Goal: Task Accomplishment & Management: Manage account settings

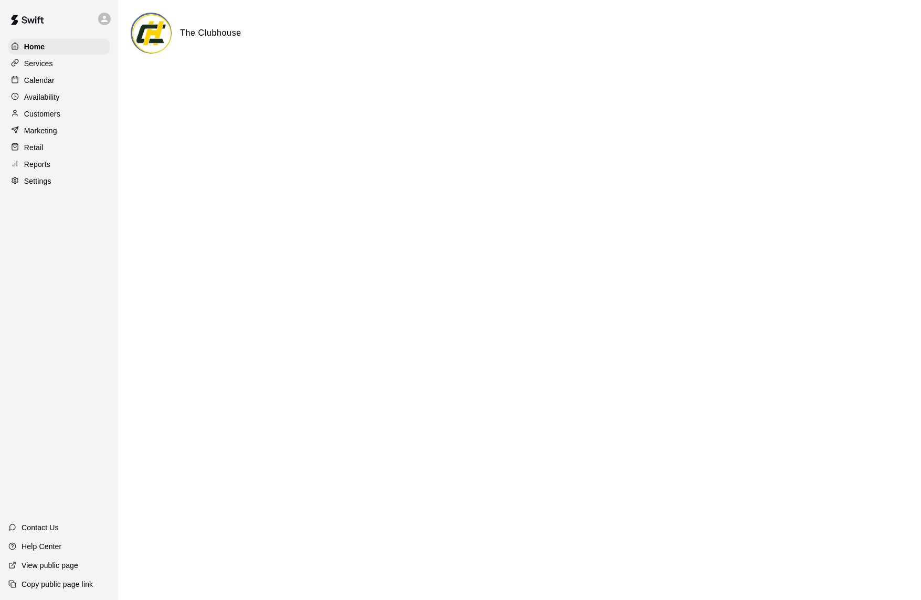
click at [54, 79] on p "Calendar" at bounding box center [39, 80] width 30 height 11
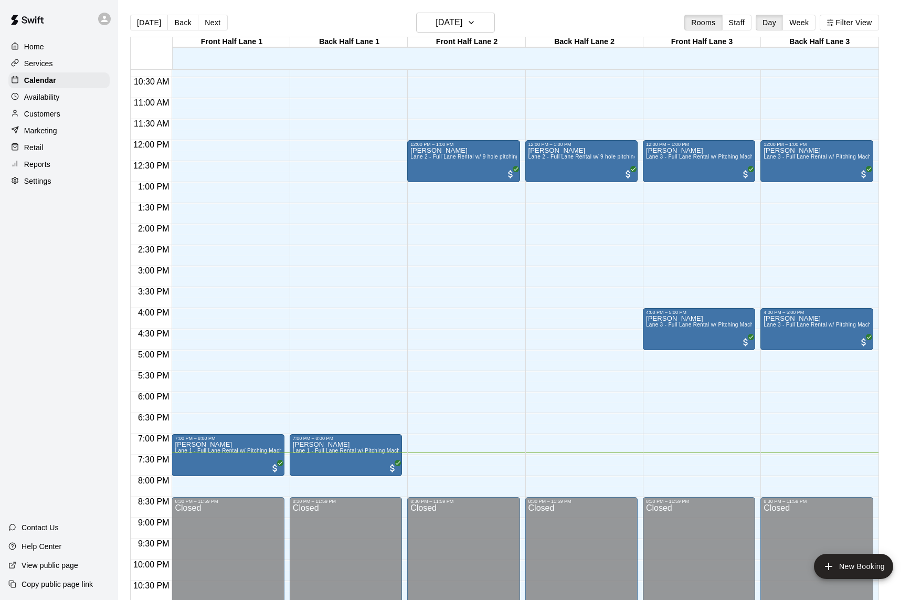
scroll to position [407, 0]
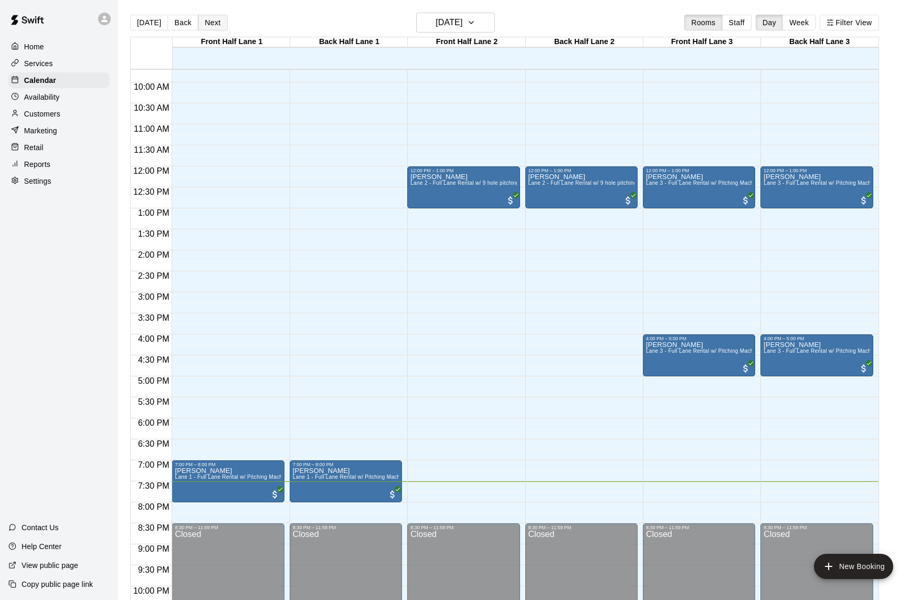
click at [211, 25] on button "Next" at bounding box center [212, 23] width 29 height 16
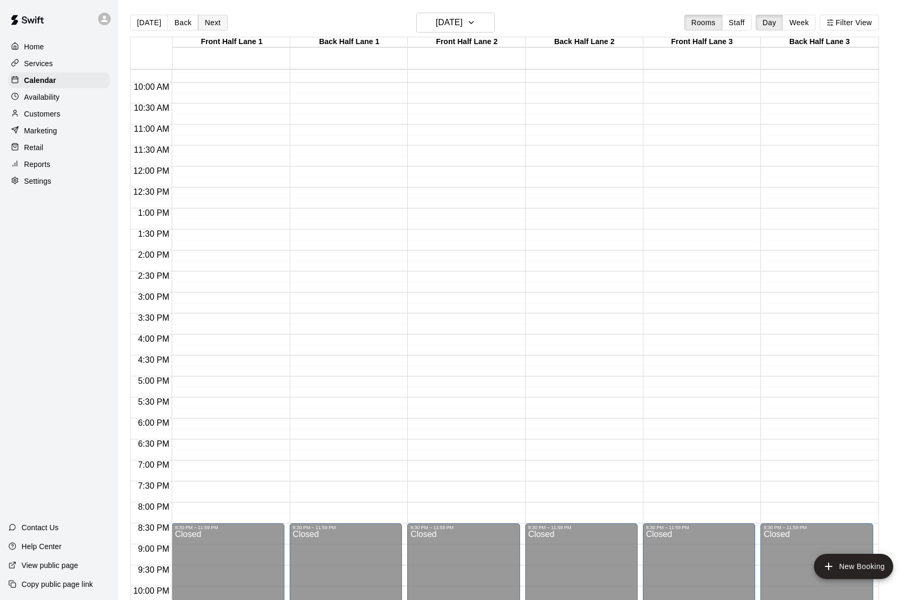
click at [211, 25] on button "Next" at bounding box center [212, 23] width 29 height 16
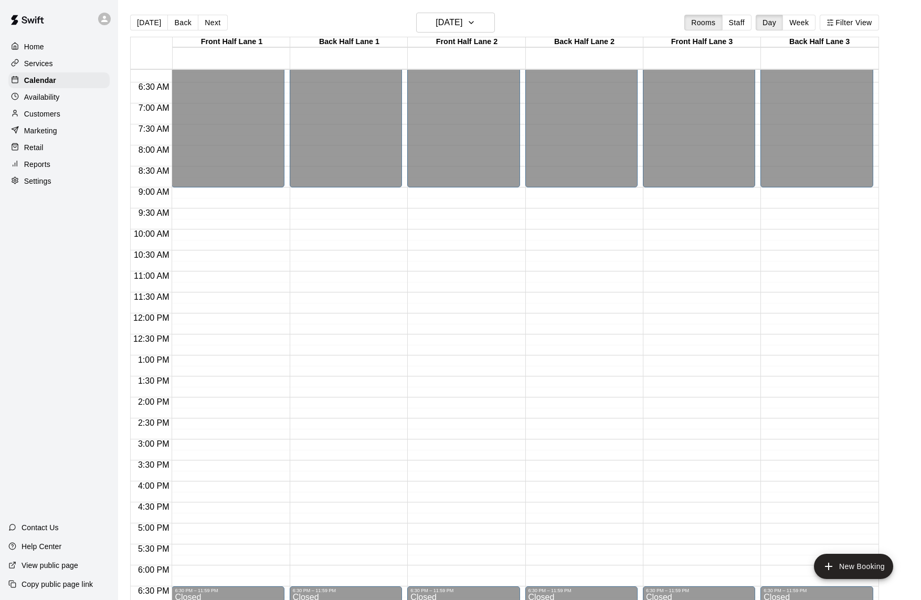
scroll to position [250, 0]
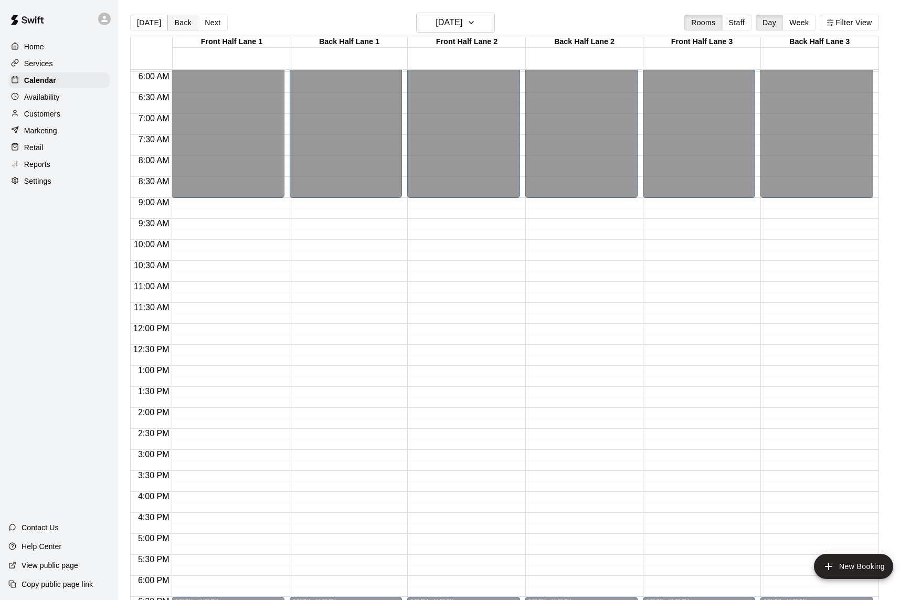
click at [184, 18] on button "Back" at bounding box center [182, 23] width 31 height 16
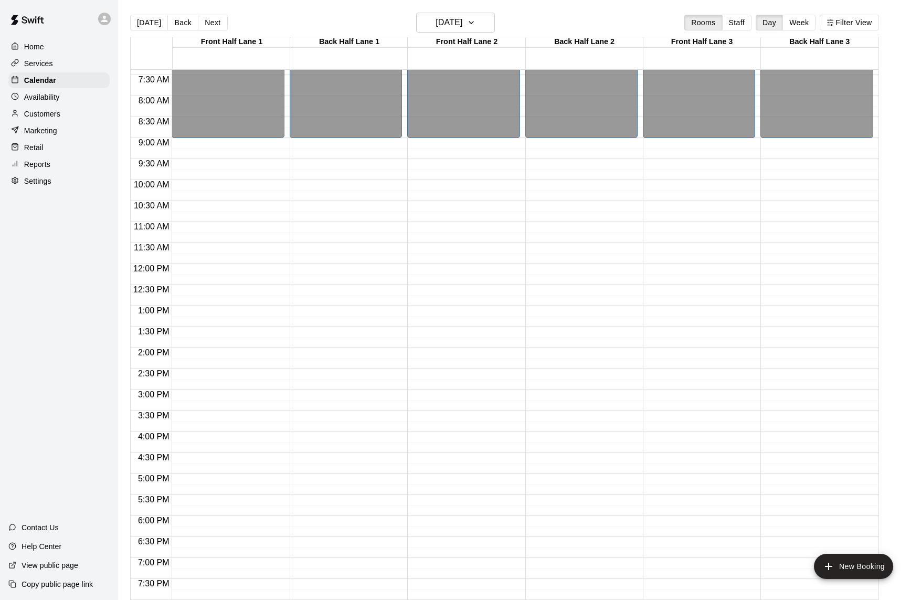
scroll to position [318, 0]
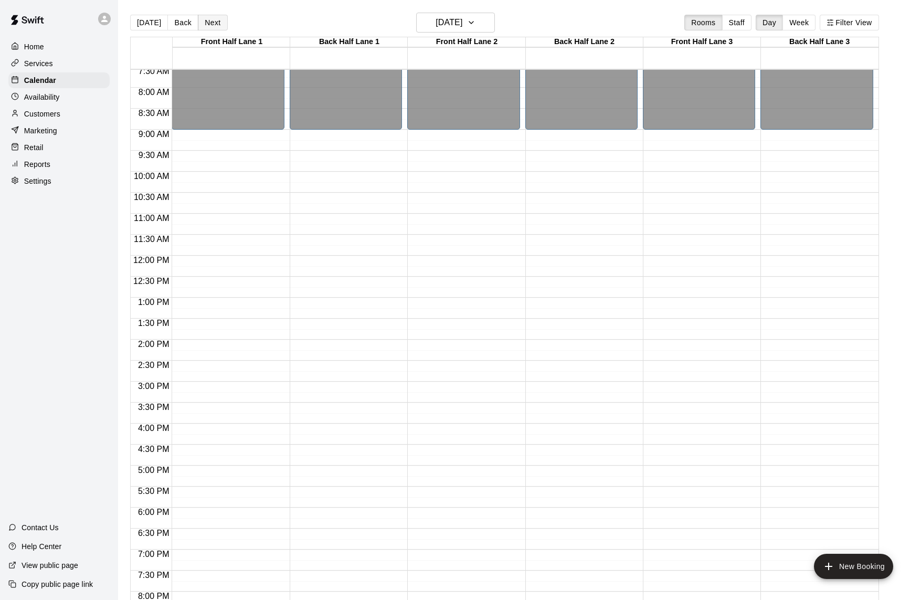
click at [214, 22] on button "Next" at bounding box center [212, 23] width 29 height 16
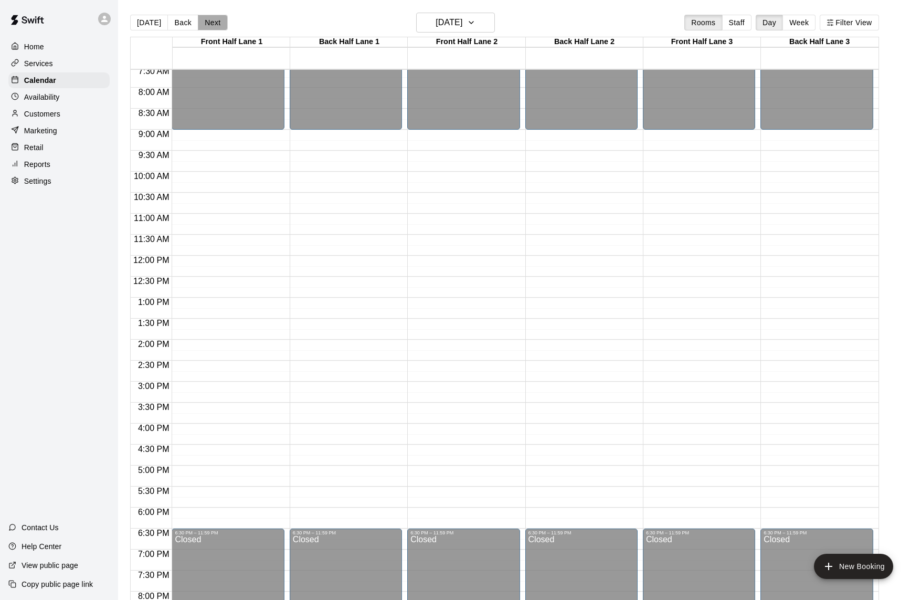
click at [214, 22] on button "Next" at bounding box center [212, 23] width 29 height 16
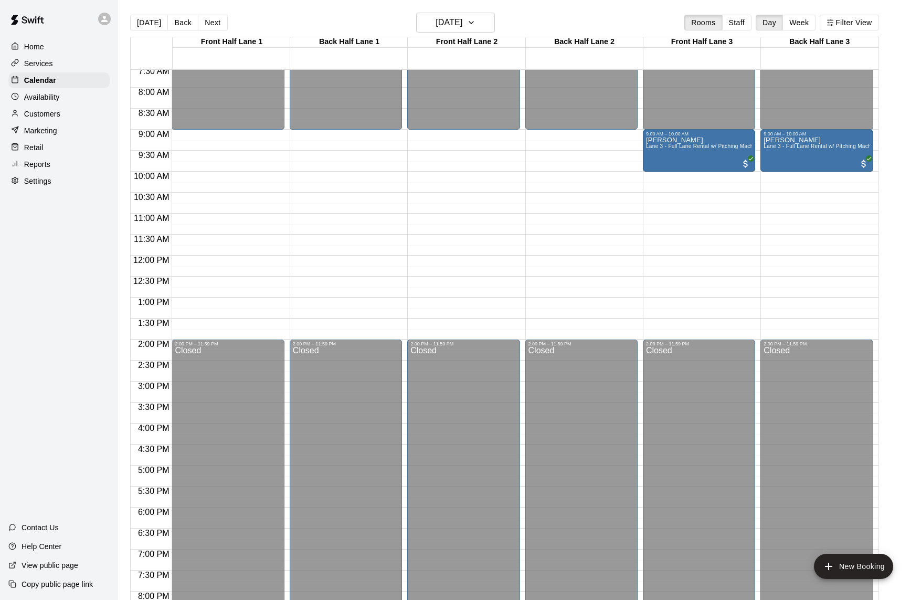
scroll to position [195, 0]
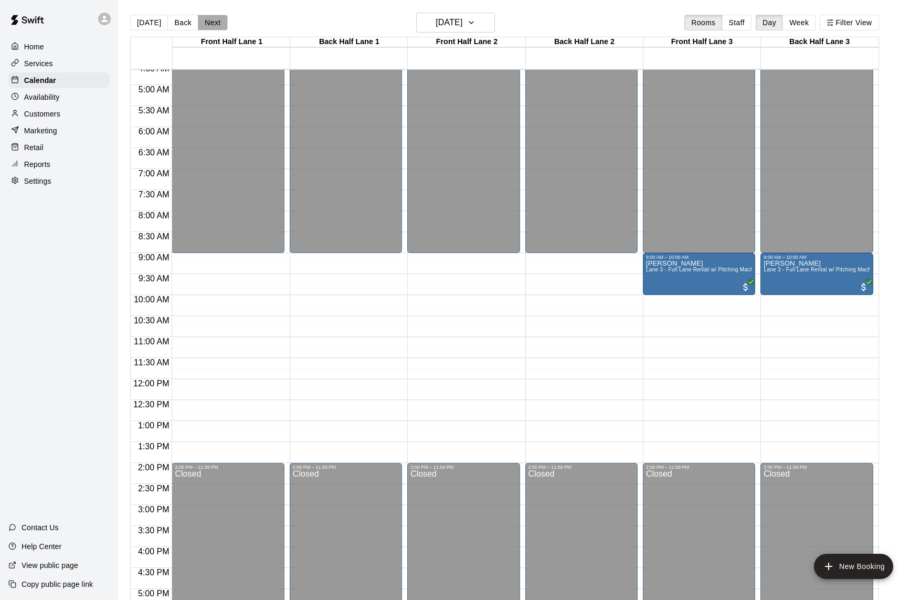
click at [213, 20] on button "Next" at bounding box center [212, 23] width 29 height 16
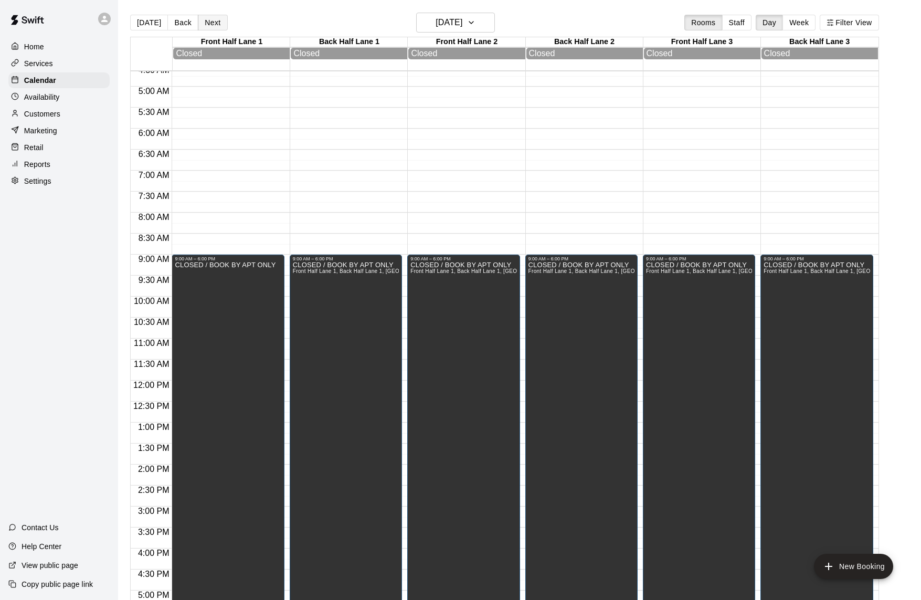
click at [213, 20] on button "Next" at bounding box center [212, 23] width 29 height 16
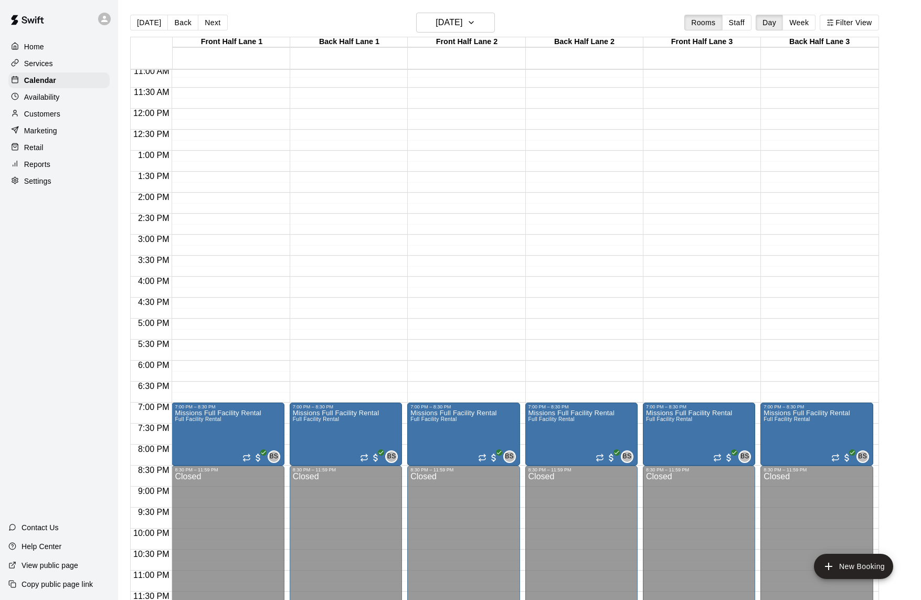
scroll to position [295, 0]
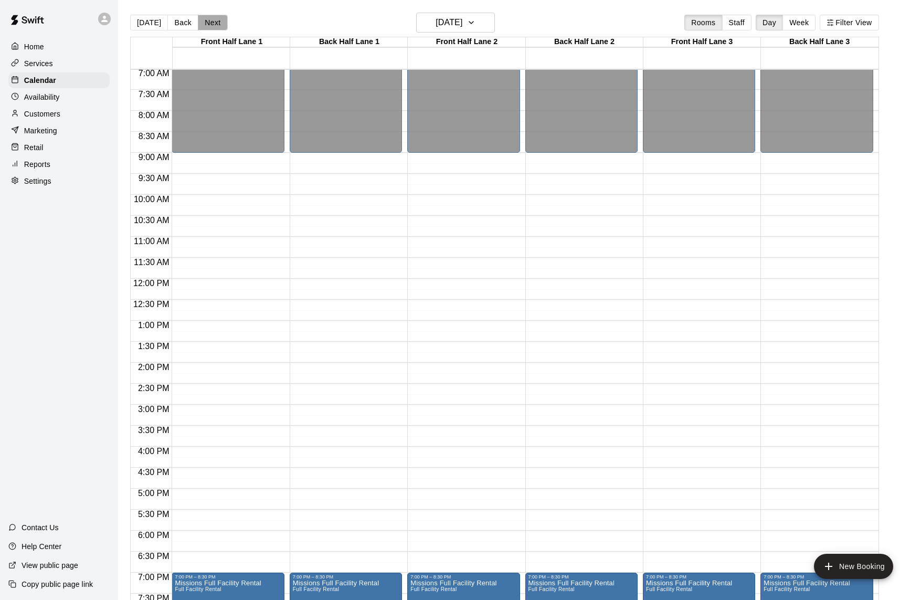
click at [212, 19] on button "Next" at bounding box center [212, 23] width 29 height 16
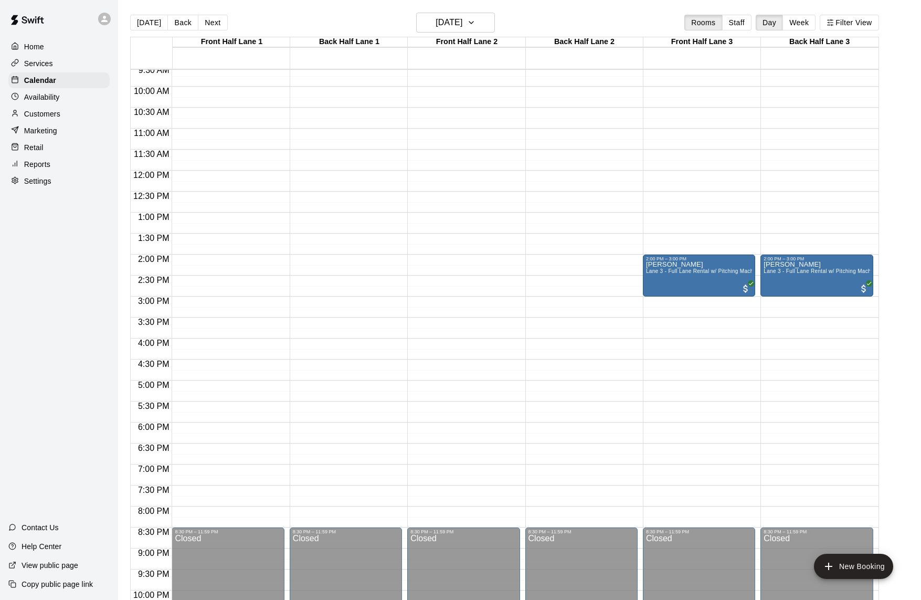
scroll to position [444, 0]
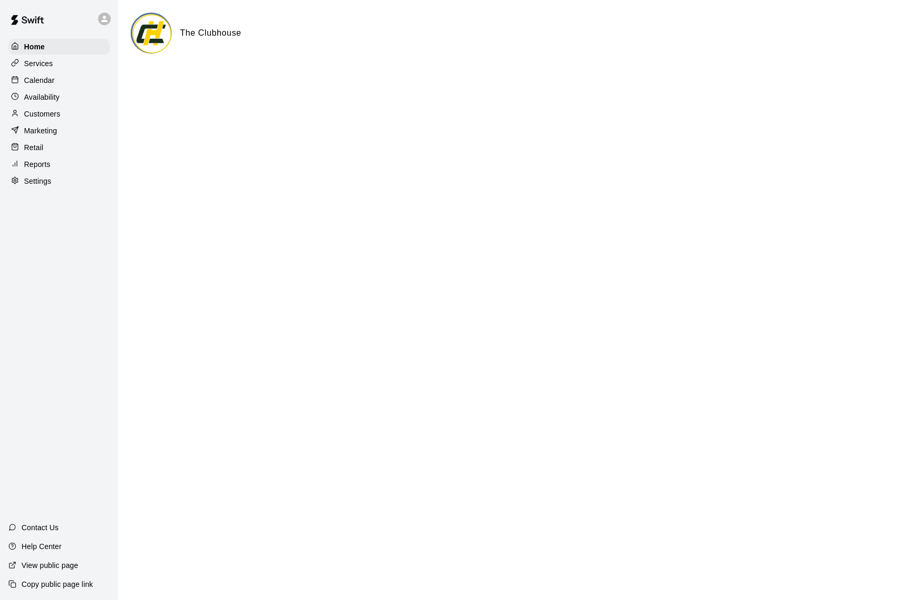
click at [54, 164] on div "Reports" at bounding box center [58, 164] width 101 height 16
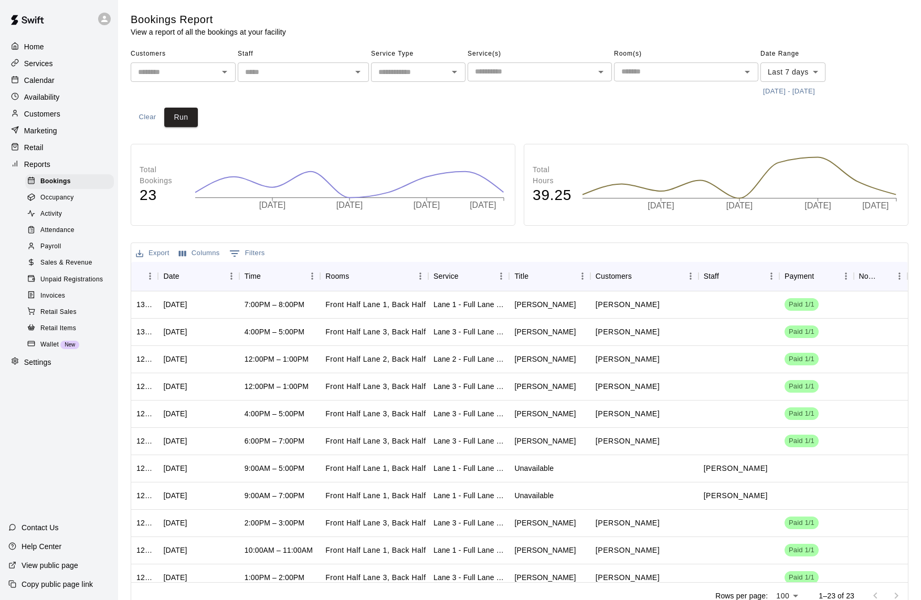
click at [215, 73] on div "​" at bounding box center [183, 71] width 105 height 19
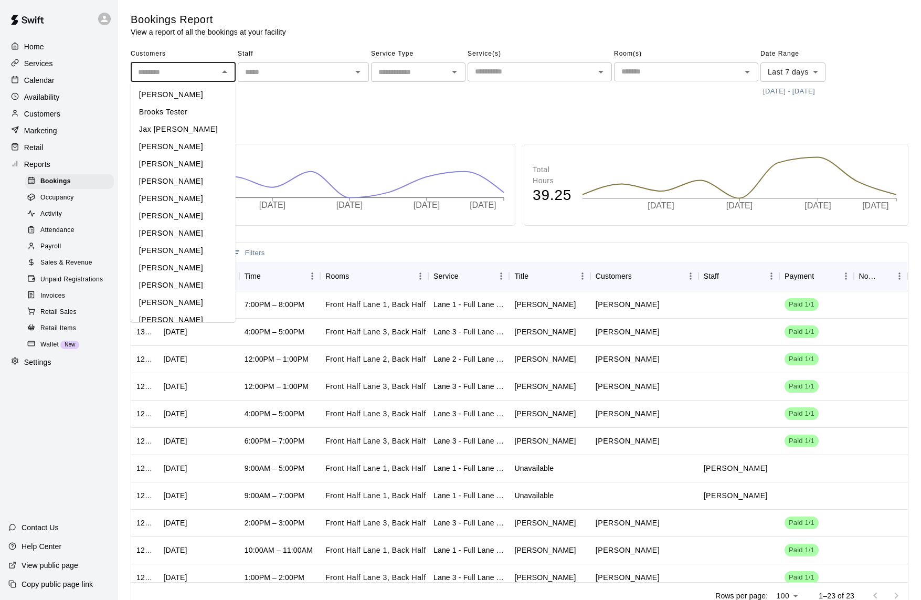
click at [278, 77] on input "text" at bounding box center [295, 72] width 108 height 13
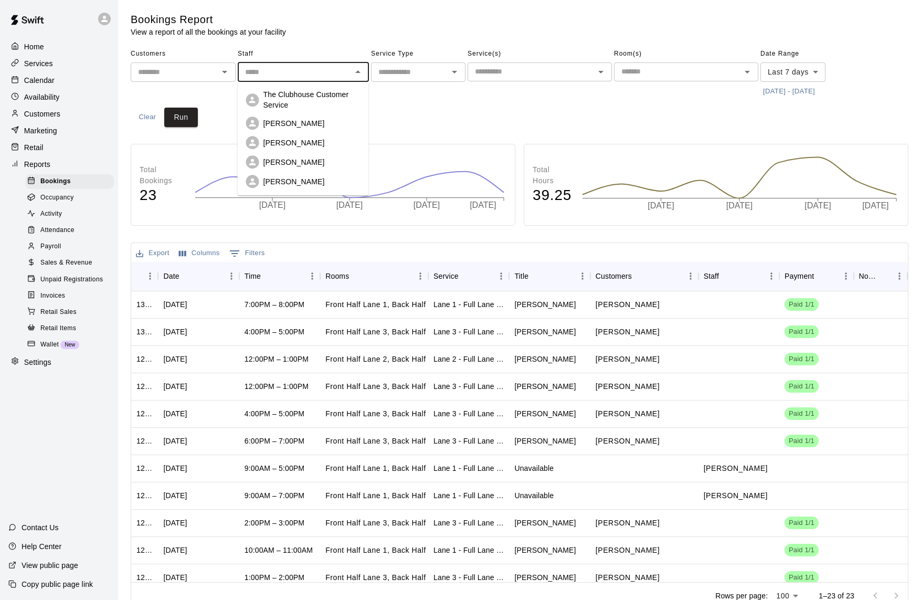
click at [435, 68] on input "text" at bounding box center [409, 72] width 71 height 13
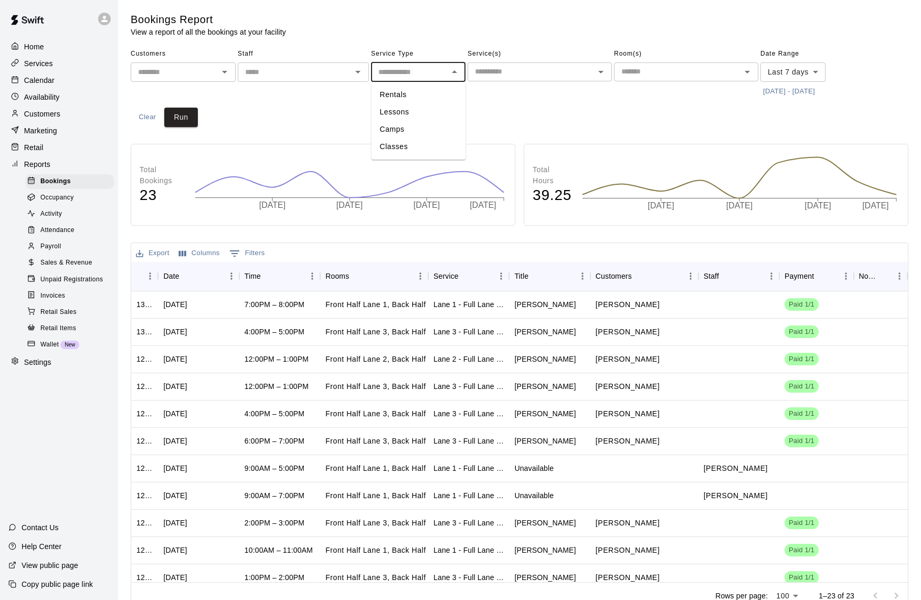
click at [508, 67] on input "text" at bounding box center [531, 71] width 121 height 13
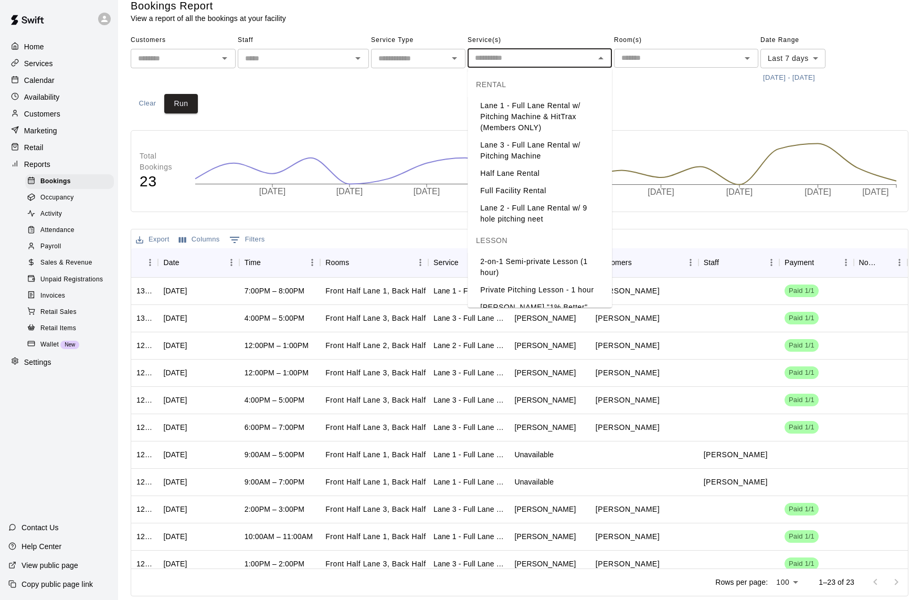
click at [69, 196] on span "Occupancy" at bounding box center [57, 198] width 34 height 11
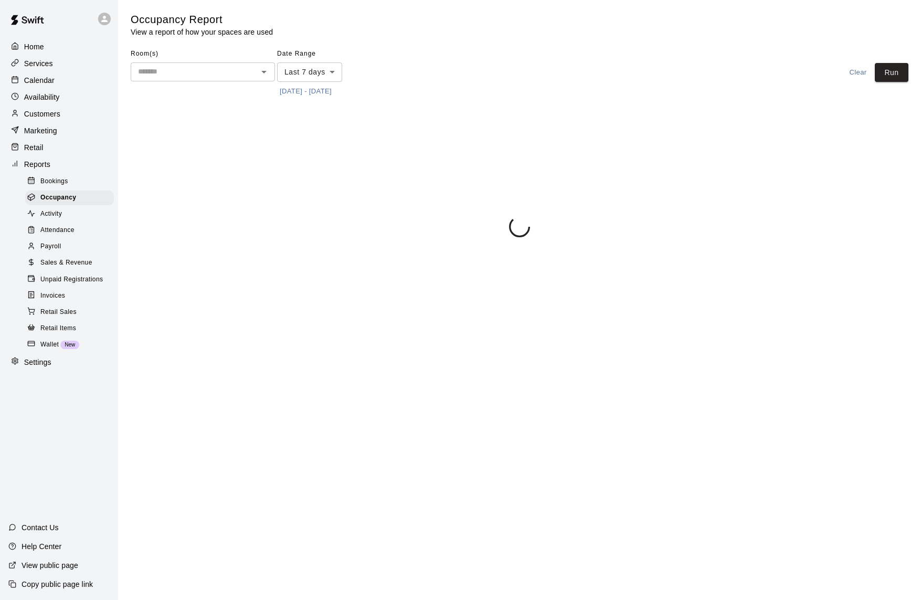
click at [64, 213] on div "Activity" at bounding box center [69, 214] width 89 height 15
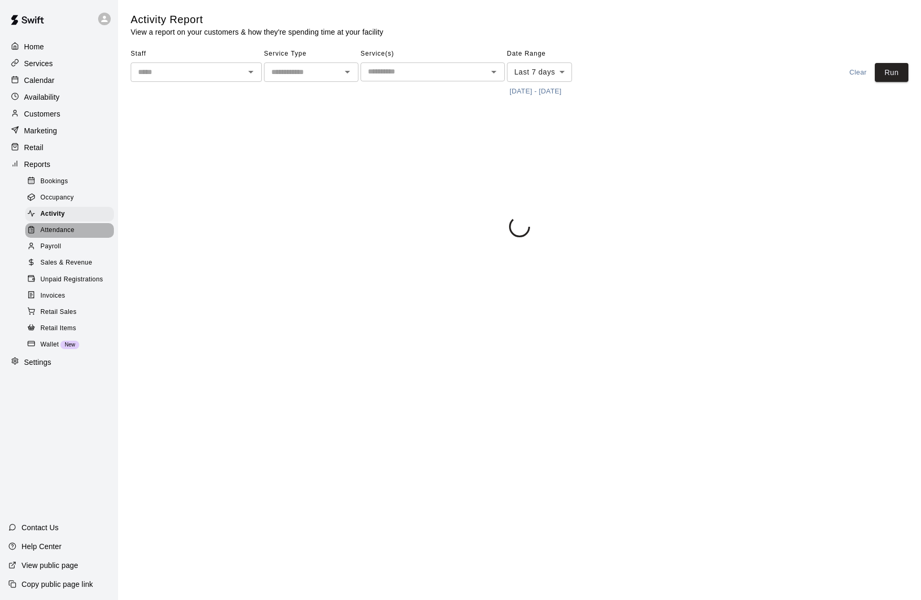
click at [65, 234] on span "Attendance" at bounding box center [57, 230] width 34 height 11
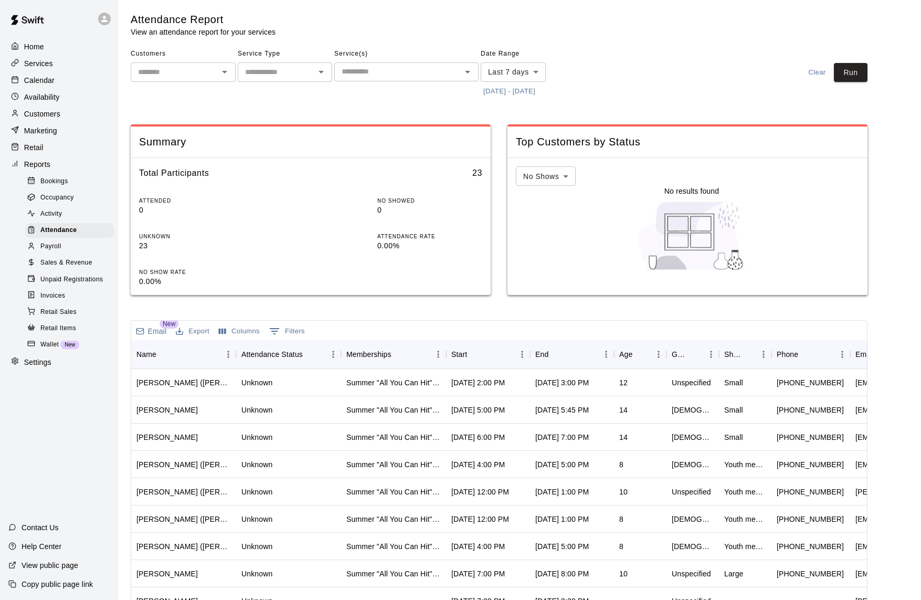
click at [70, 298] on div "Invoices" at bounding box center [69, 296] width 89 height 15
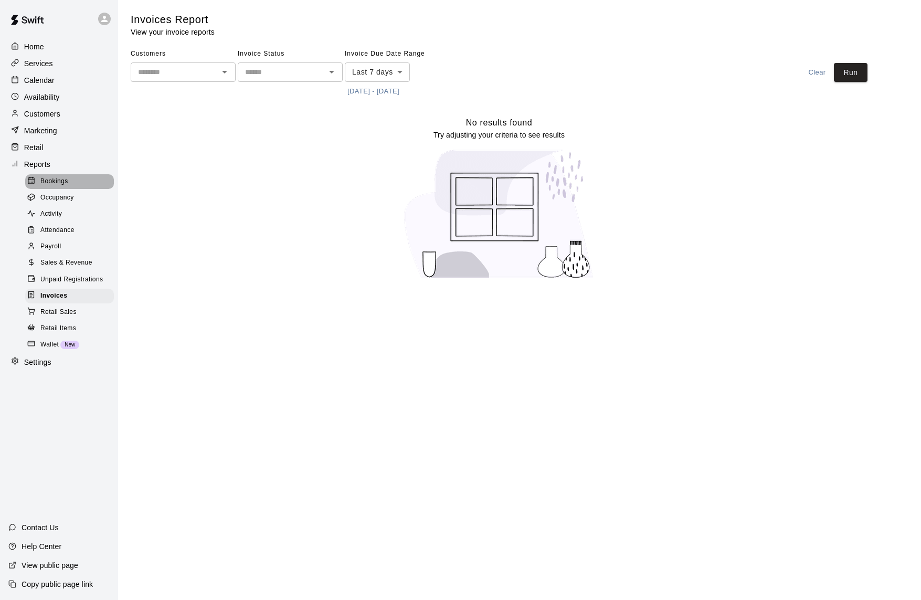
click at [65, 174] on div "Bookings" at bounding box center [69, 181] width 89 height 15
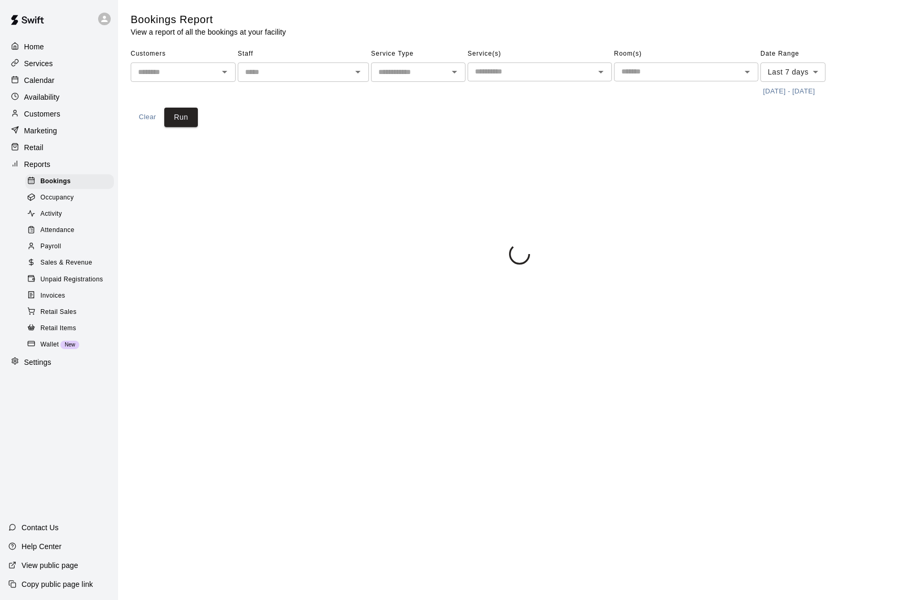
click at [55, 161] on div "Reports" at bounding box center [58, 164] width 101 height 16
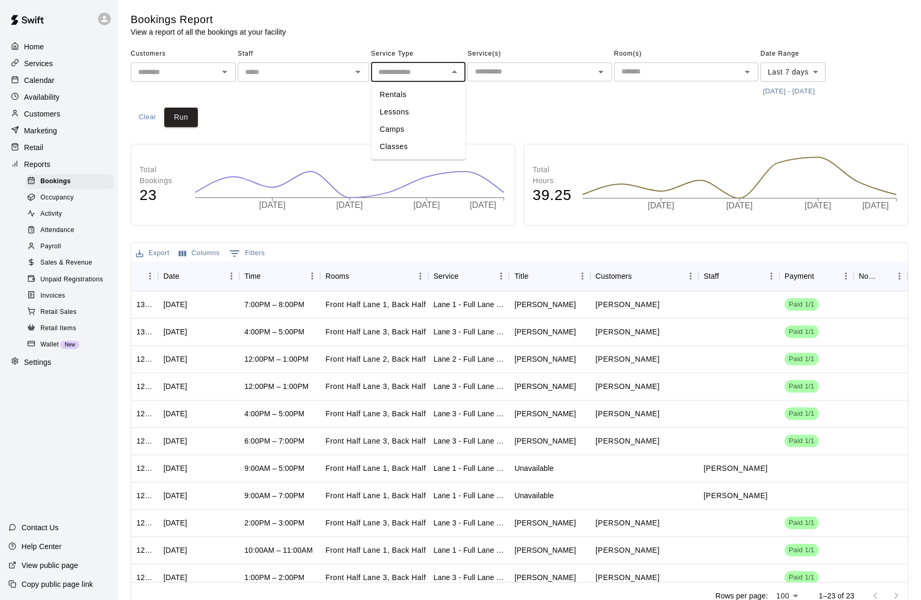
click at [410, 73] on input "text" at bounding box center [409, 72] width 71 height 13
click at [351, 71] on button "Open" at bounding box center [358, 72] width 15 height 15
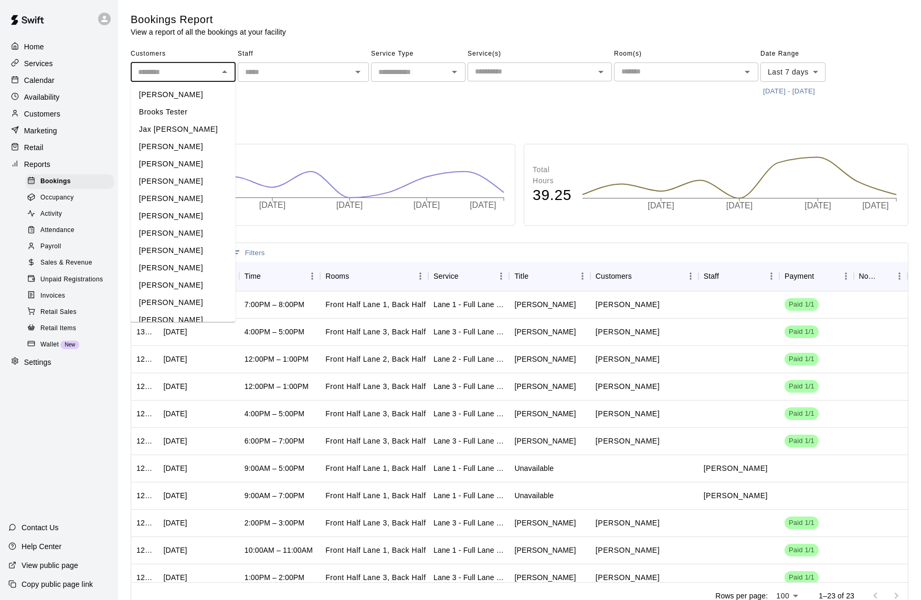
click at [205, 71] on input "text" at bounding box center [174, 72] width 81 height 13
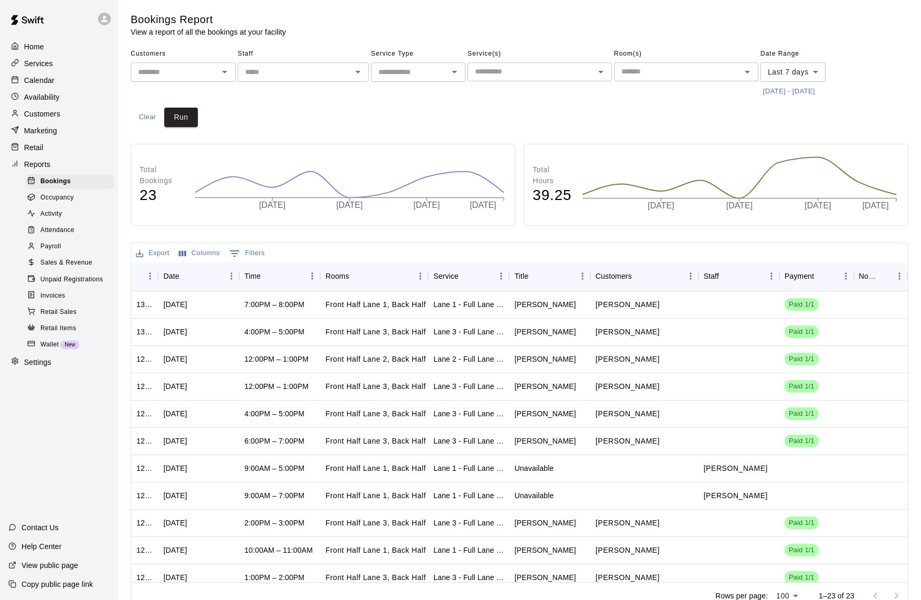
click at [257, 46] on span "Staff" at bounding box center [303, 54] width 131 height 17
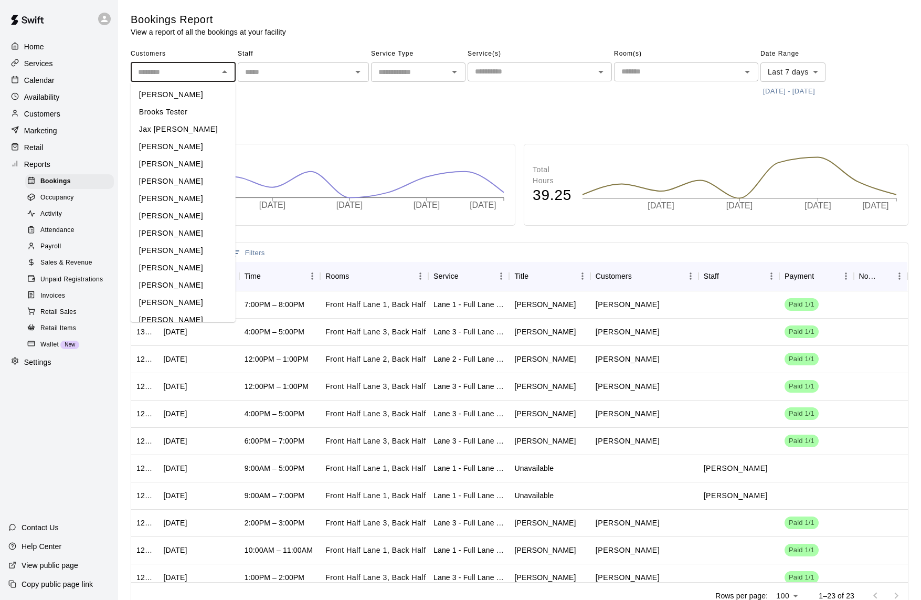
click at [208, 66] on input "text" at bounding box center [174, 72] width 81 height 13
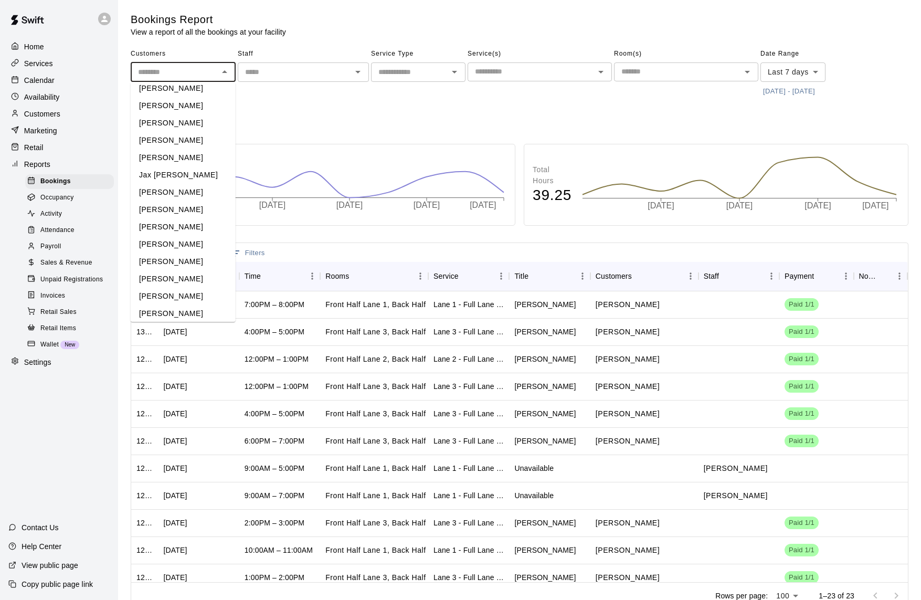
scroll to position [1314, 0]
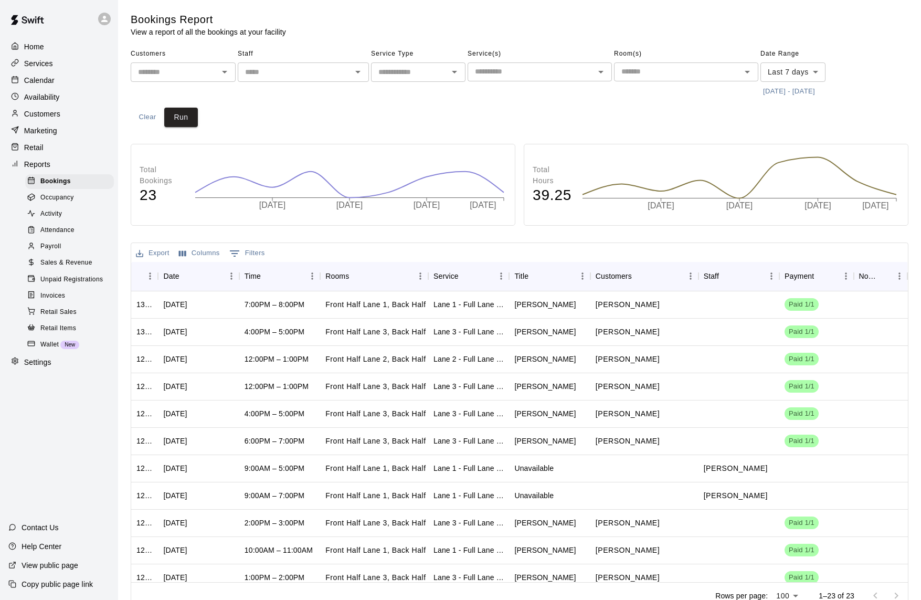
click at [391, 128] on main "Bookings Report View a report of all the bookings at your facility Customers ​ …" at bounding box center [520, 311] width 778 height 597
click at [452, 78] on icon "Open" at bounding box center [454, 72] width 13 height 13
click at [484, 71] on input "text" at bounding box center [531, 71] width 121 height 13
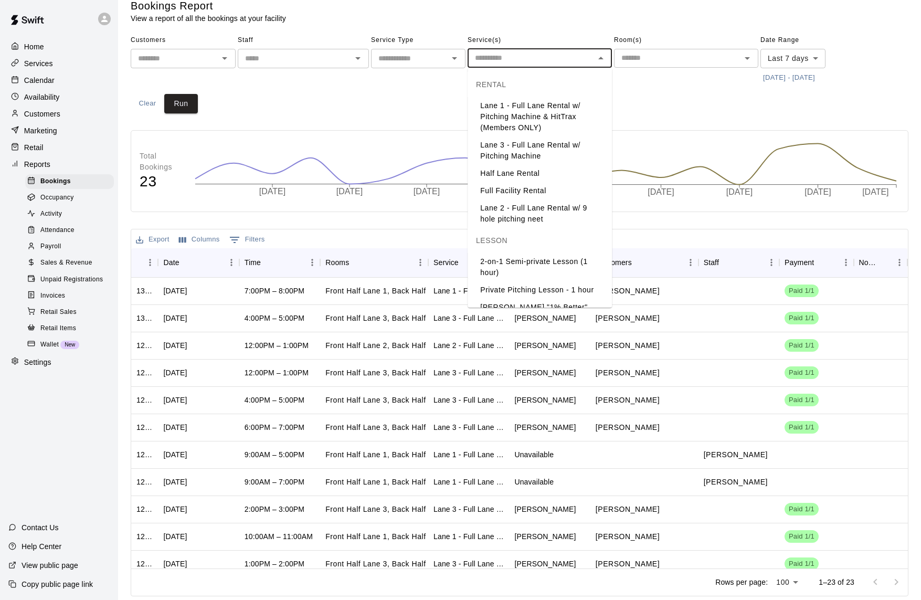
scroll to position [0, 0]
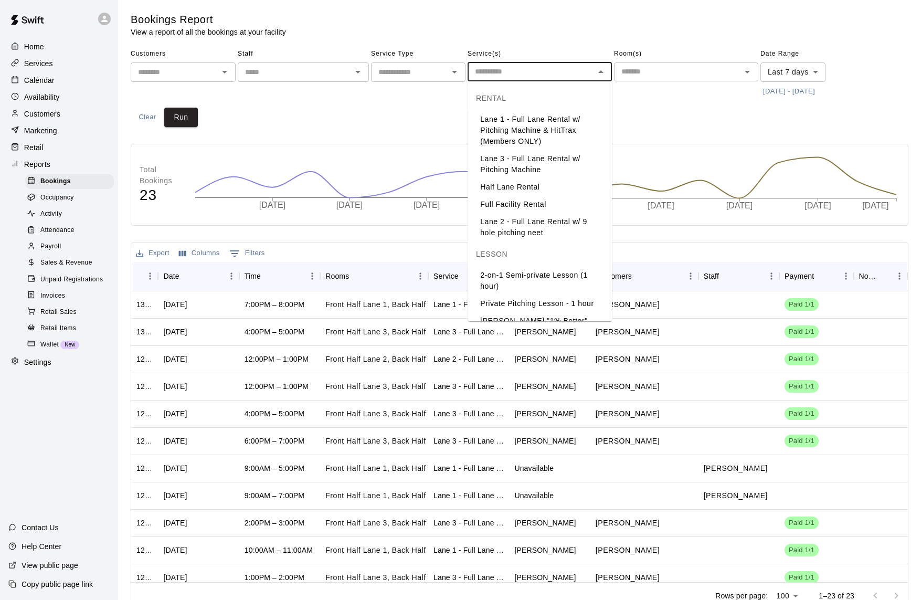
click at [56, 368] on div "Settings" at bounding box center [58, 362] width 101 height 16
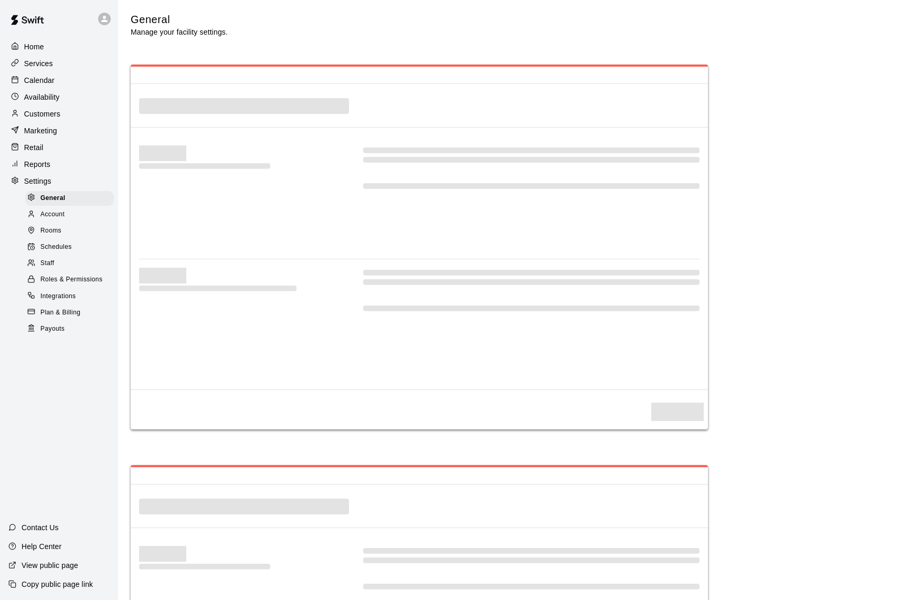
select select "**"
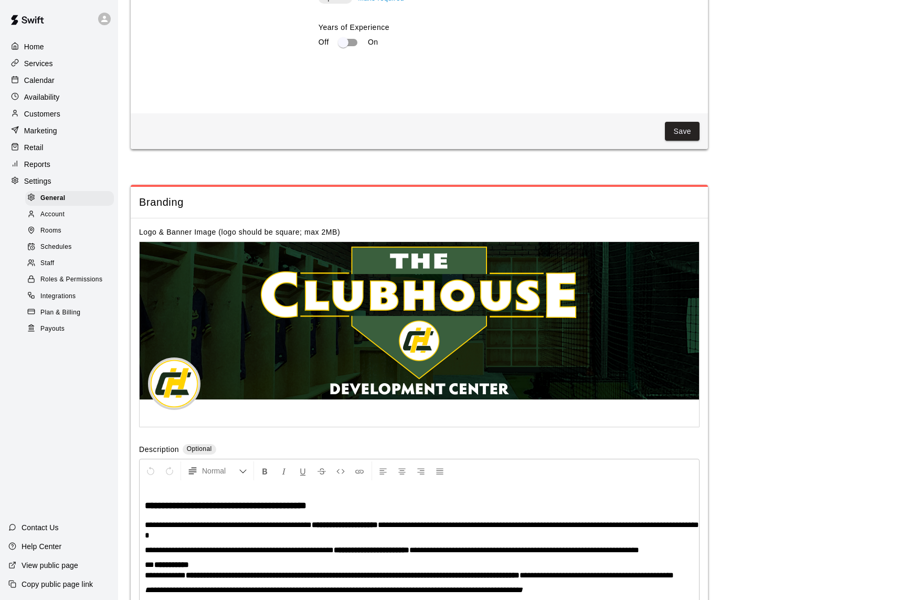
scroll to position [2137, 0]
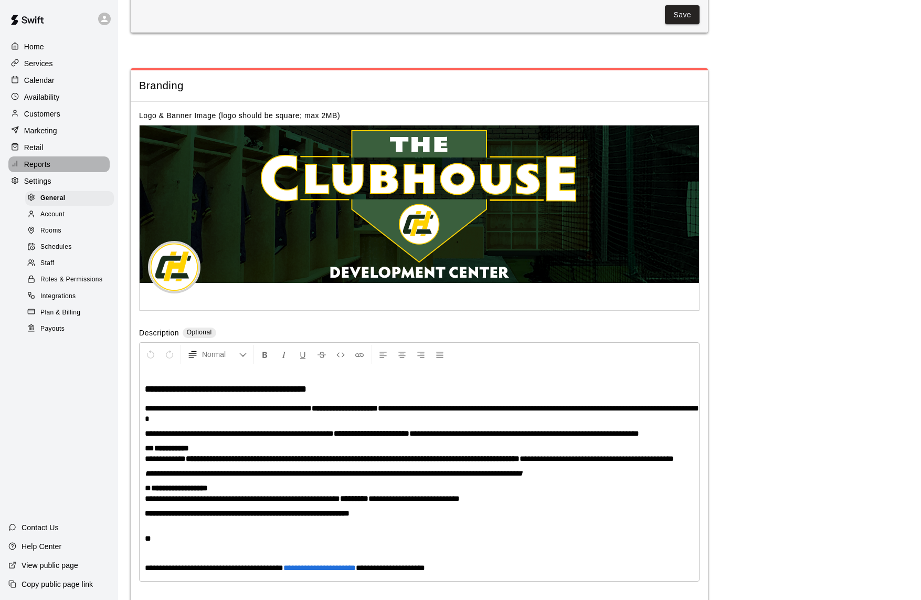
click at [48, 167] on p "Reports" at bounding box center [37, 164] width 26 height 11
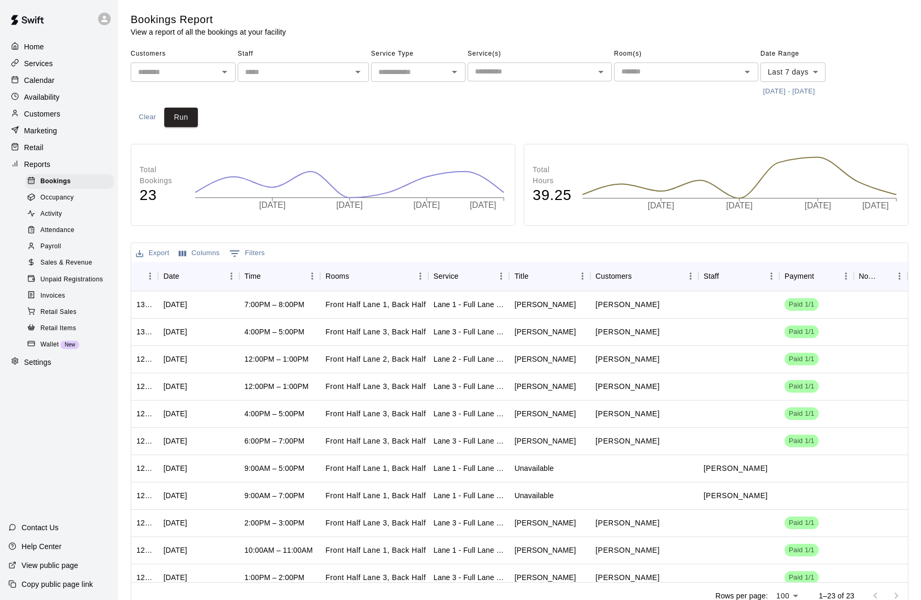
click at [476, 71] on input "text" at bounding box center [531, 71] width 121 height 13
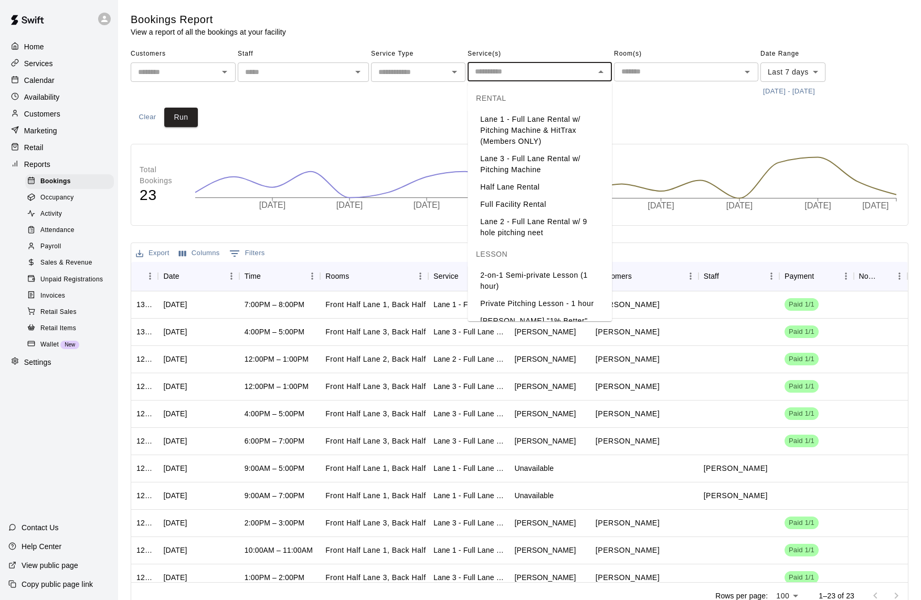
click at [455, 70] on icon "Open" at bounding box center [454, 72] width 13 height 13
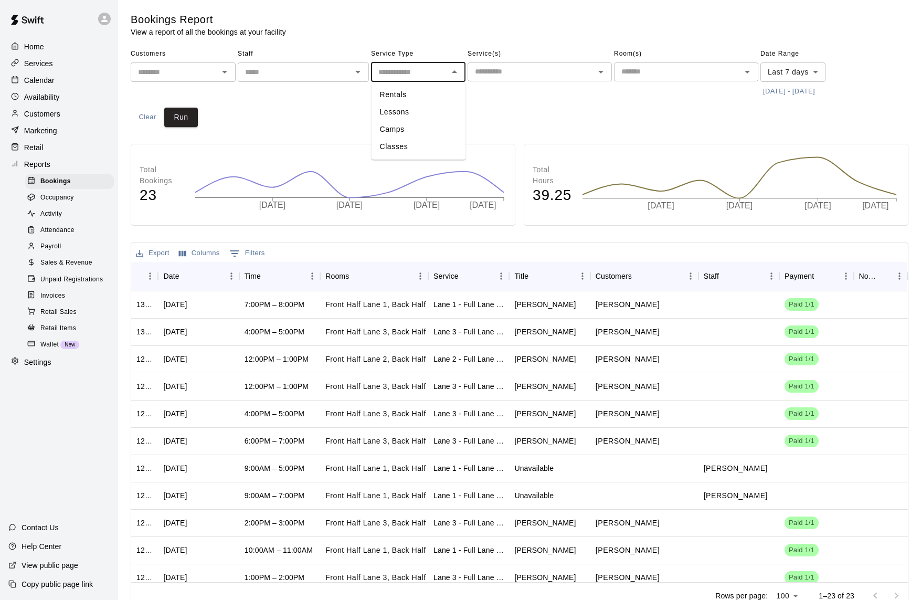
click at [436, 97] on li "Rentals" at bounding box center [419, 94] width 95 height 17
type input "*******"
click at [713, 69] on input "text" at bounding box center [677, 71] width 121 height 13
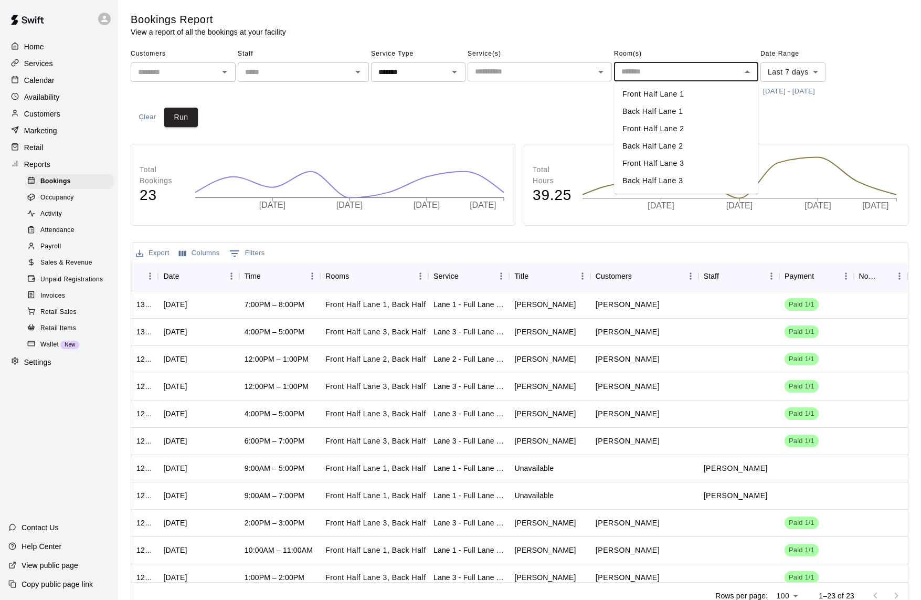
click at [66, 67] on div "Services" at bounding box center [58, 64] width 101 height 16
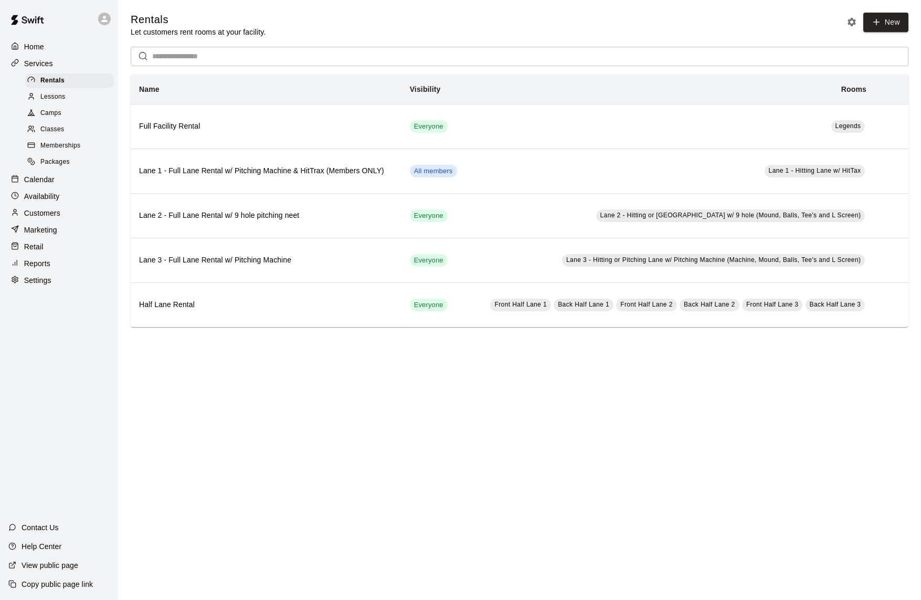
click at [65, 96] on span "Lessons" at bounding box center [52, 97] width 25 height 11
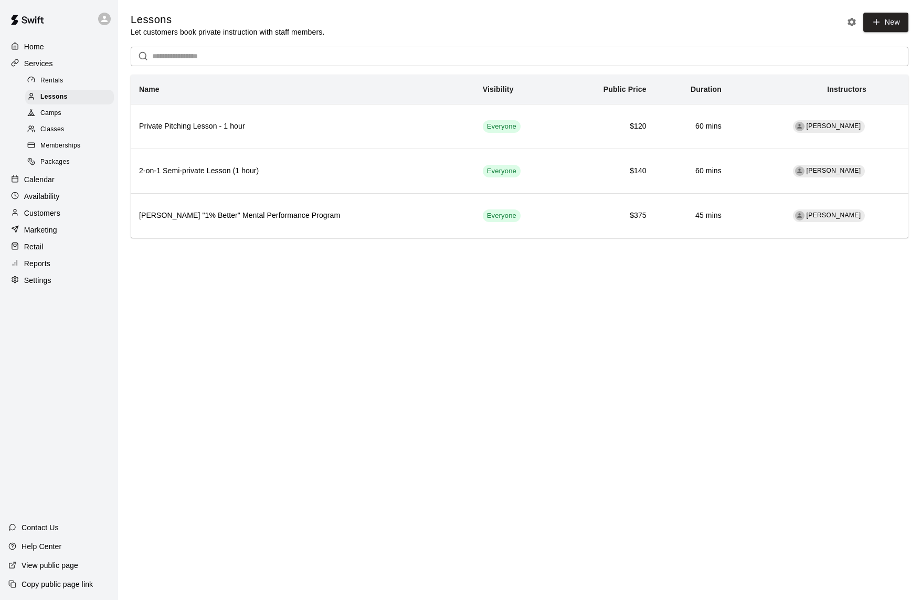
click at [64, 133] on div "Classes" at bounding box center [69, 129] width 89 height 15
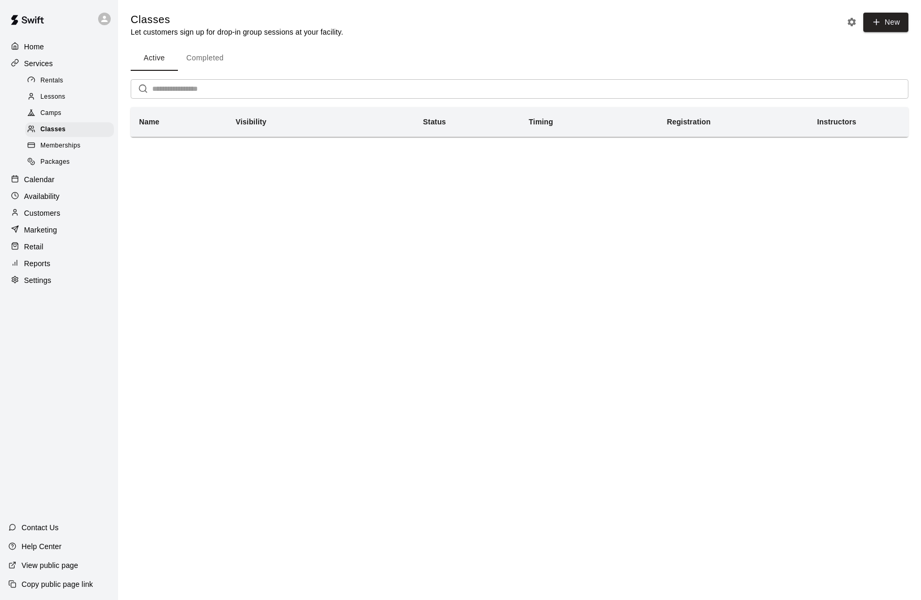
click at [67, 139] on div "Memberships" at bounding box center [69, 146] width 89 height 15
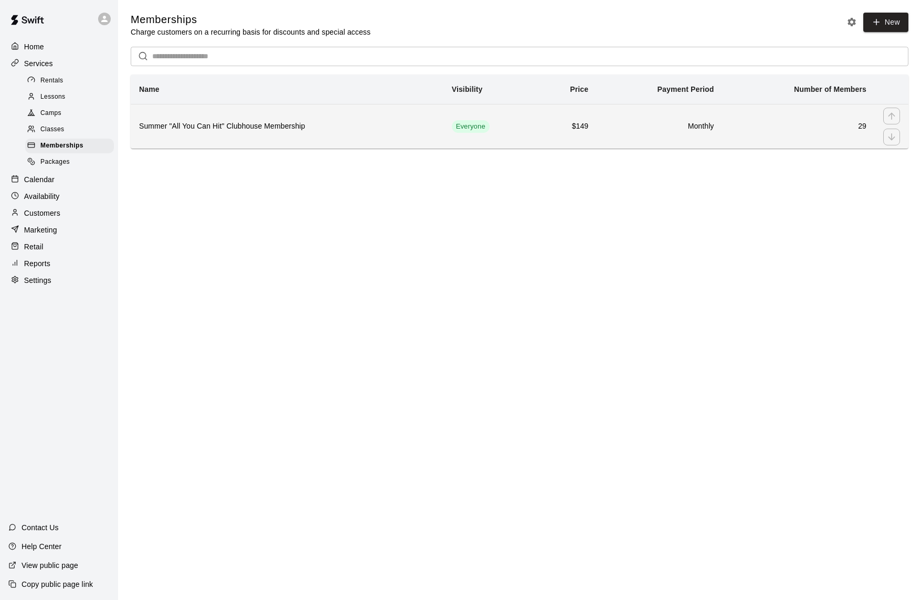
click at [282, 130] on h6 "Summer "All You Can Hit" Clubhouse Membership" at bounding box center [287, 127] width 296 height 12
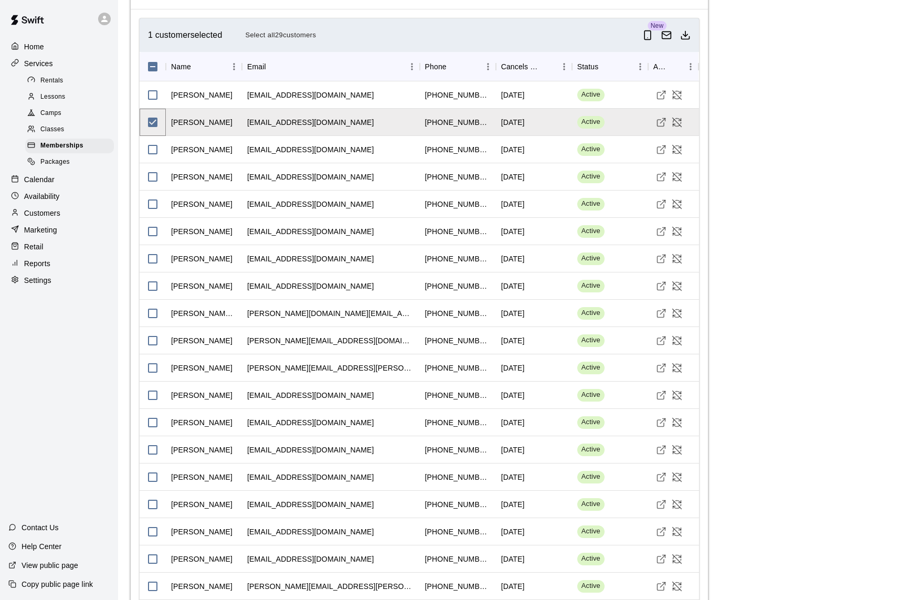
scroll to position [988, 0]
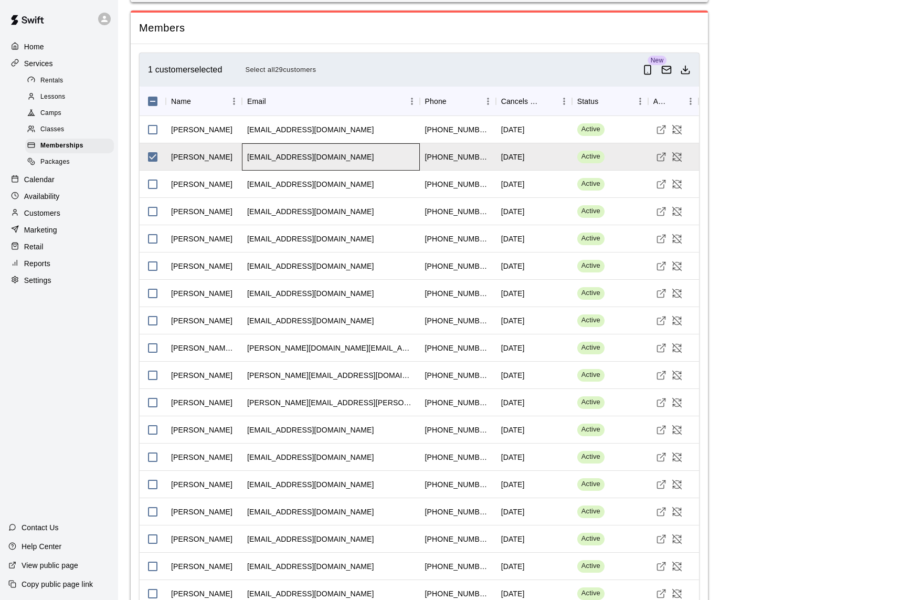
click at [292, 152] on div "mplegends@gmail.com" at bounding box center [310, 157] width 127 height 11
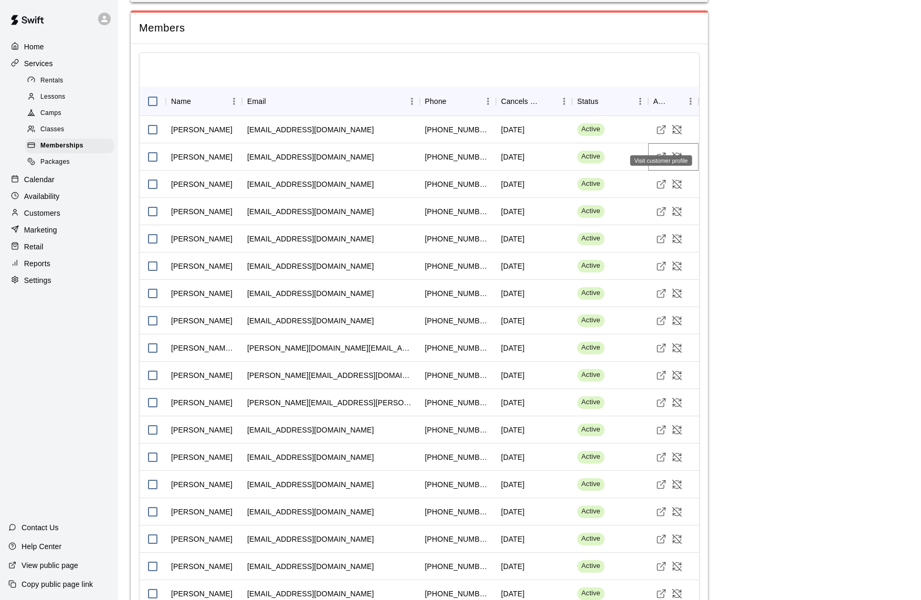
click at [662, 152] on icon "Visit customer profile" at bounding box center [661, 157] width 11 height 11
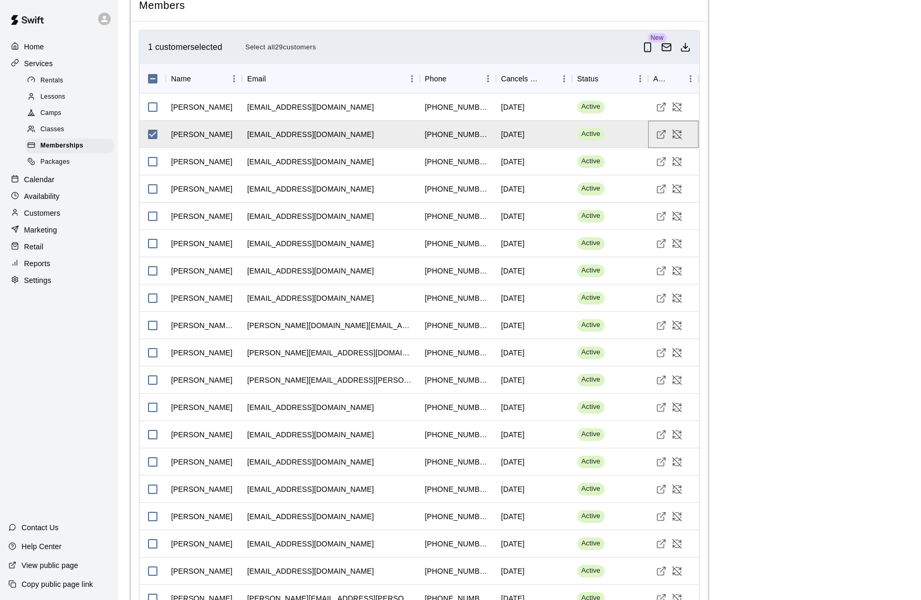
scroll to position [986, 0]
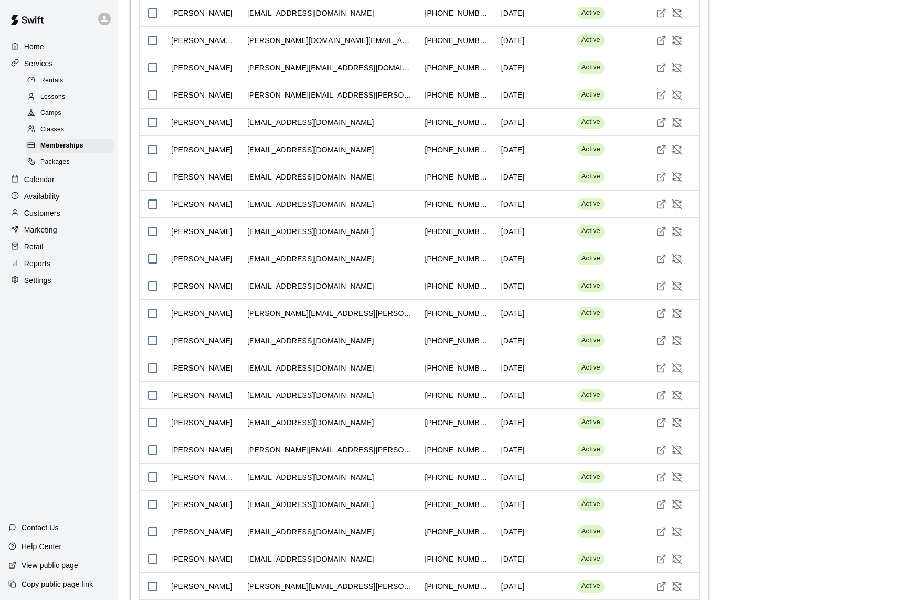
scroll to position [1340, 0]
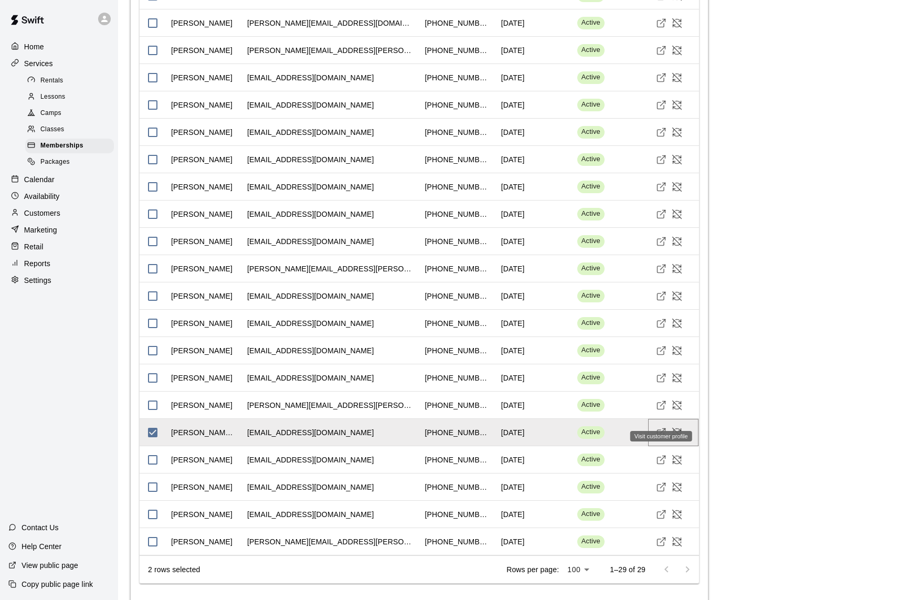
click at [659, 427] on icon "Visit customer profile" at bounding box center [661, 432] width 11 height 11
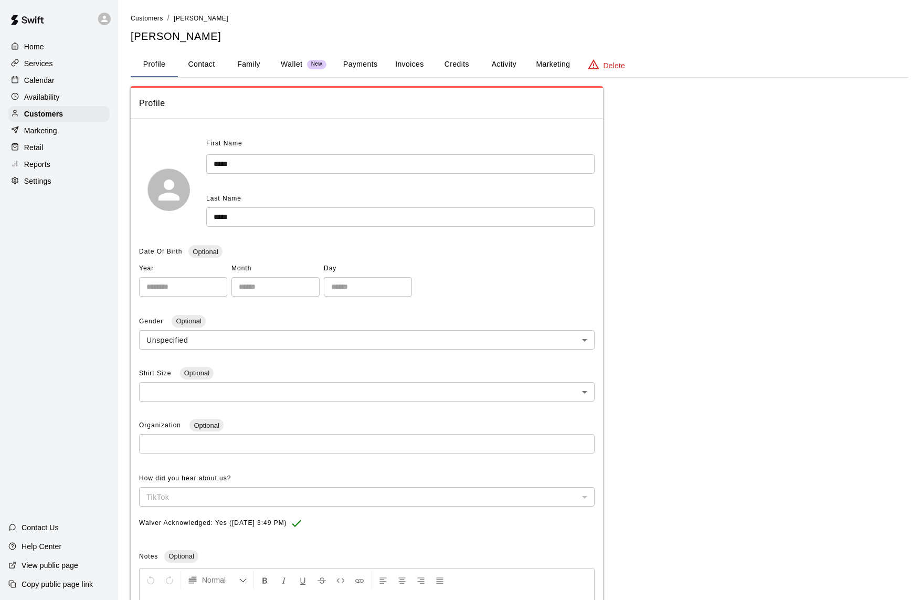
click at [404, 69] on button "Invoices" at bounding box center [409, 64] width 47 height 25
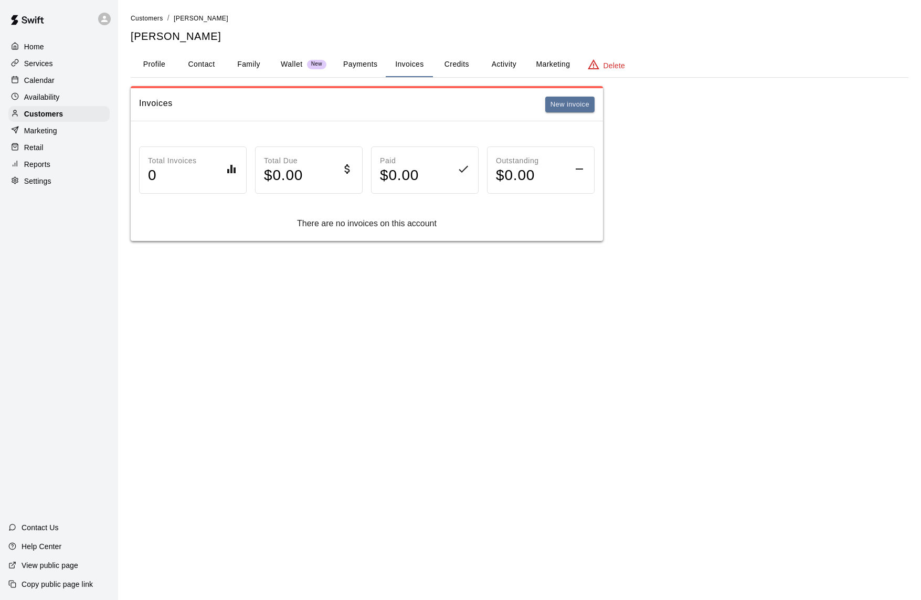
click at [359, 60] on button "Payments" at bounding box center [360, 64] width 51 height 25
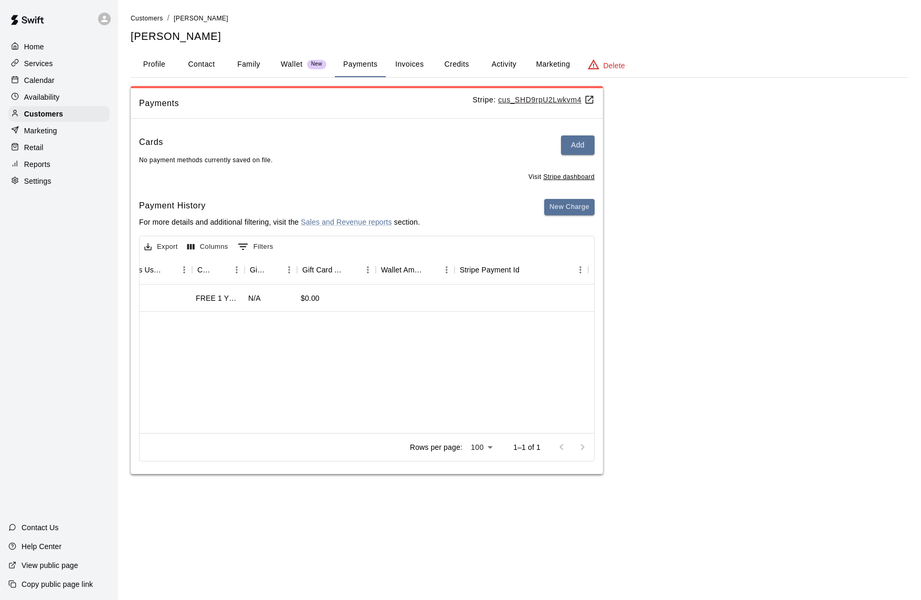
scroll to position [0, 760]
click at [697, 175] on div "Payments Stripe: cus_SHD9rpU2Lwkvm4 Cards Add No payment methods currently save…" at bounding box center [520, 280] width 778 height 389
click at [155, 64] on button "Profile" at bounding box center [154, 64] width 47 height 25
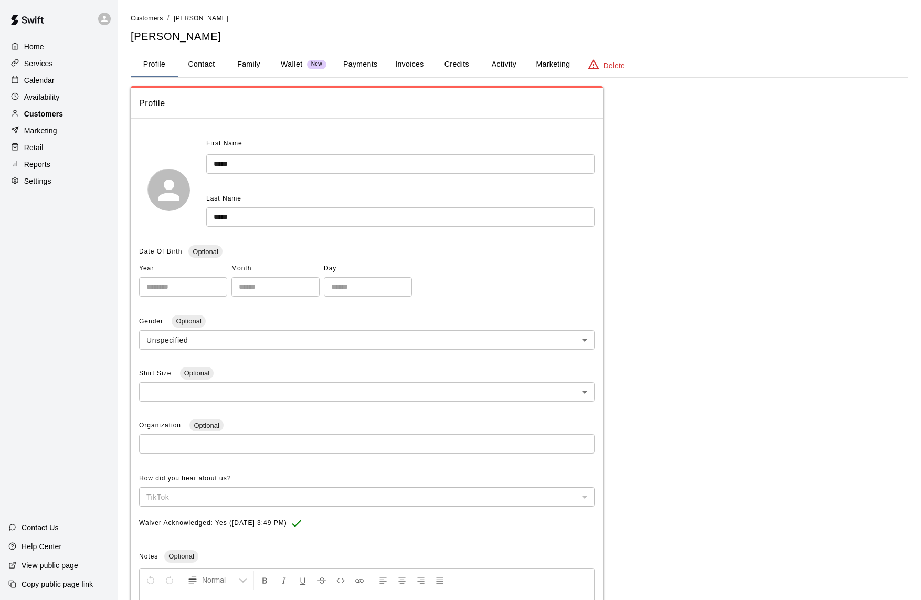
click at [68, 117] on div "Customers" at bounding box center [58, 114] width 101 height 16
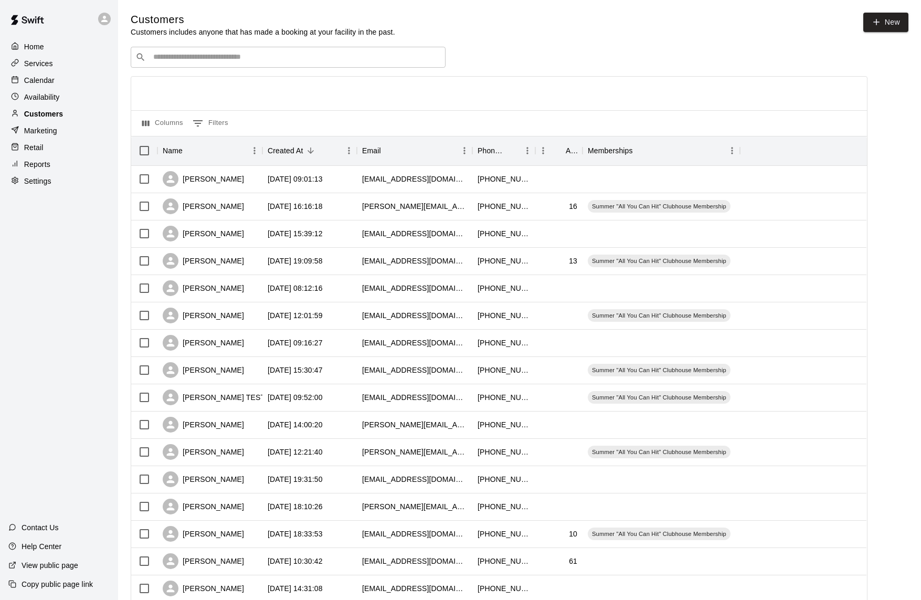
click at [68, 117] on div "Customers" at bounding box center [58, 114] width 101 height 16
click at [56, 112] on p "Customers" at bounding box center [43, 114] width 39 height 11
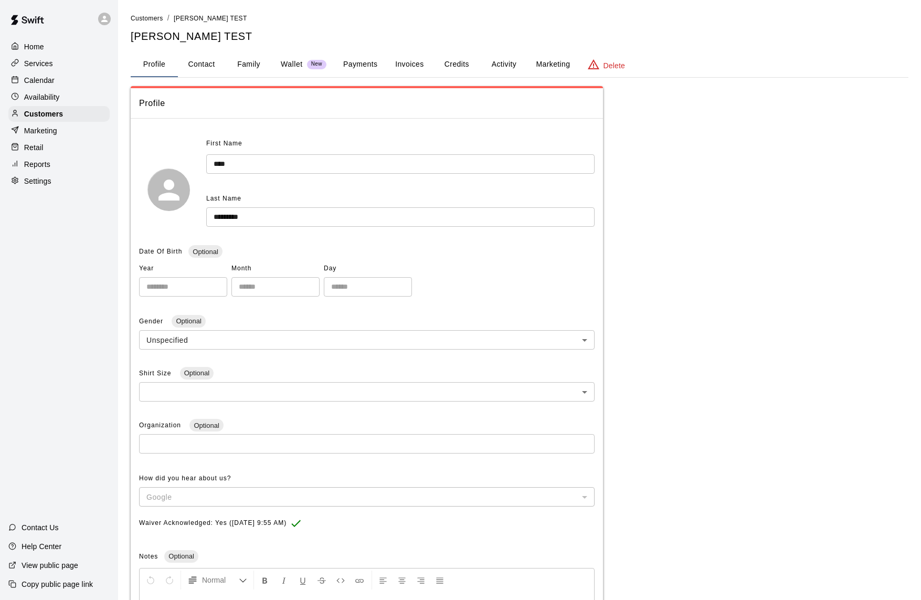
click at [597, 67] on icon "basic tabs example" at bounding box center [594, 64] width 12 height 10
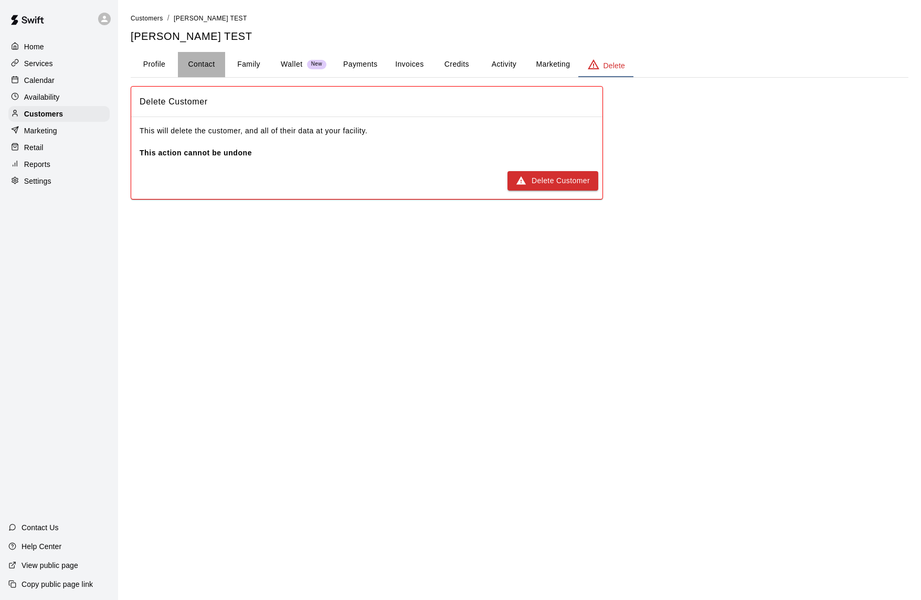
click at [212, 58] on button "Contact" at bounding box center [201, 64] width 47 height 25
select select "**"
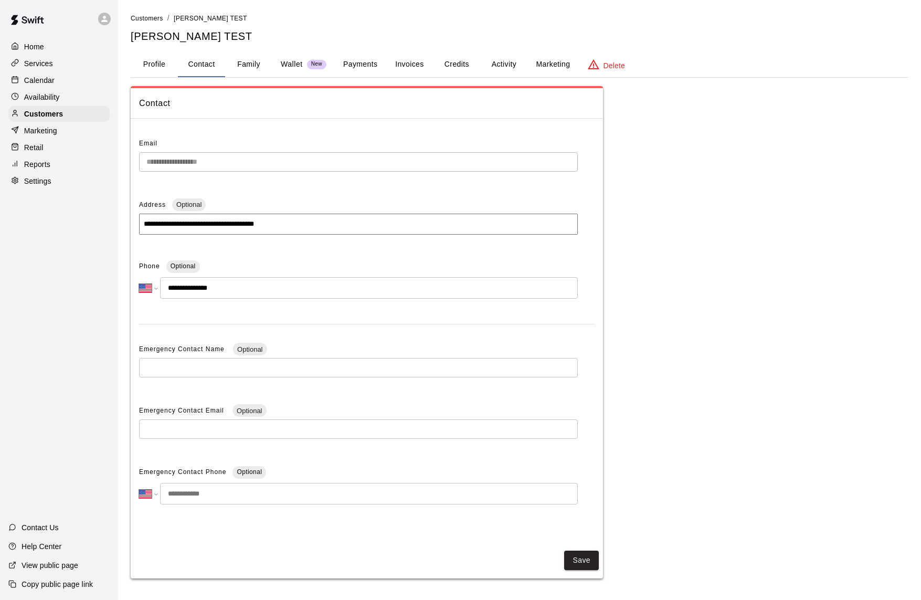
click at [158, 61] on button "Profile" at bounding box center [154, 64] width 47 height 25
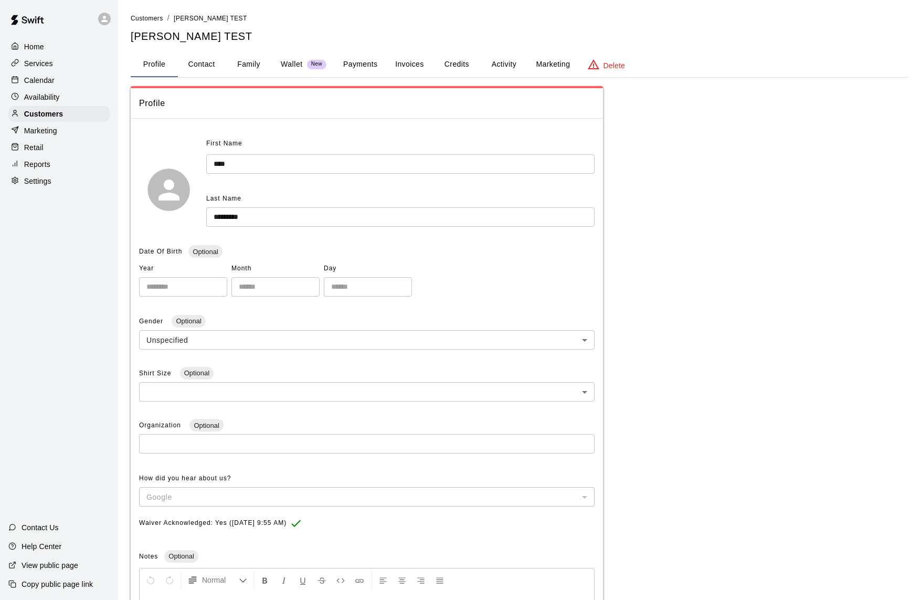
click at [194, 68] on button "Contact" at bounding box center [201, 64] width 47 height 25
select select "**"
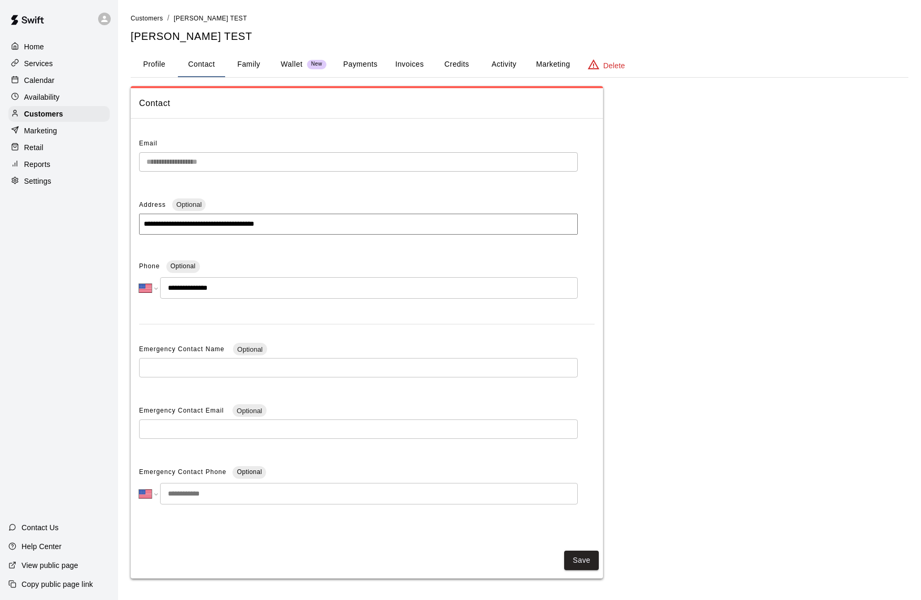
scroll to position [1, 0]
click at [255, 66] on button "Family" at bounding box center [248, 64] width 47 height 25
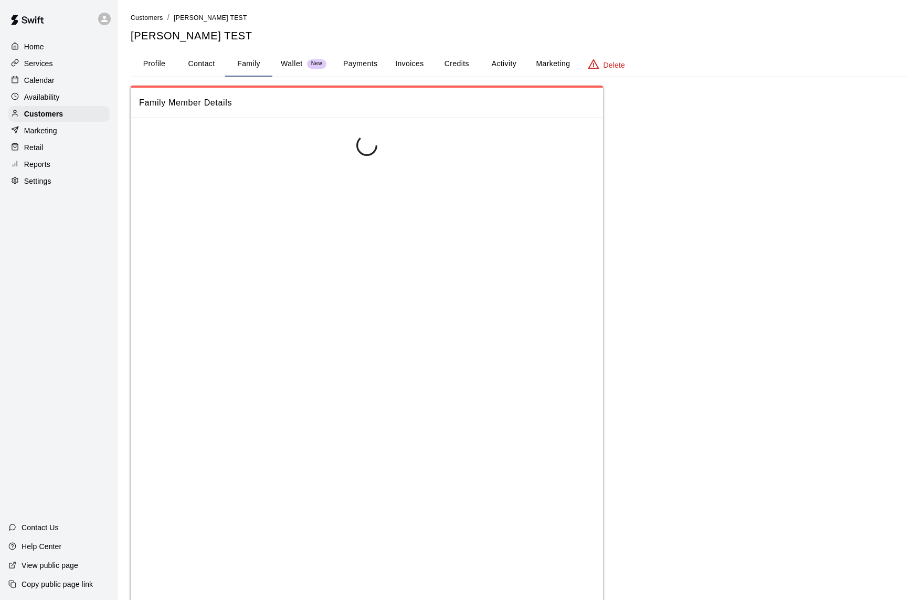
scroll to position [0, 0]
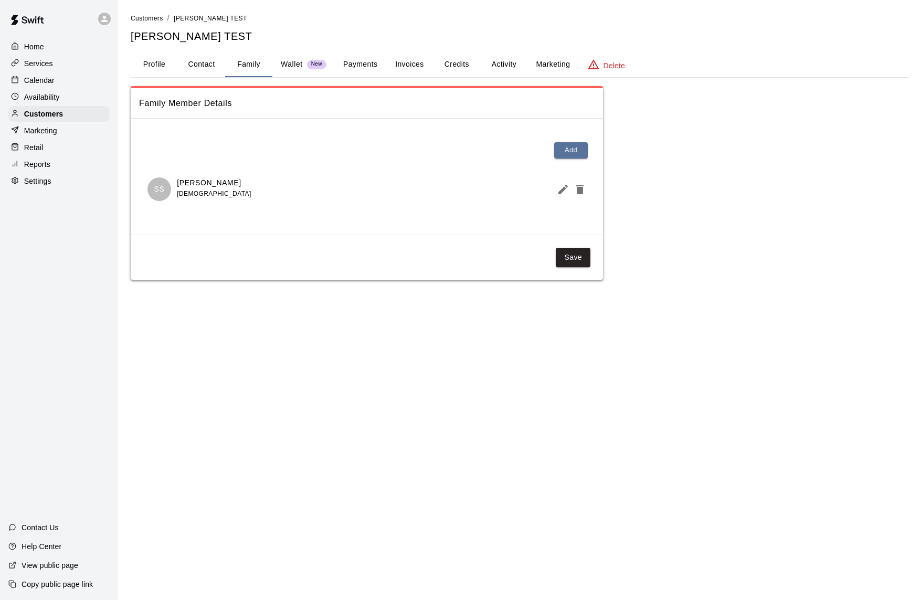
click at [298, 65] on p "Wallet" at bounding box center [292, 64] width 22 height 11
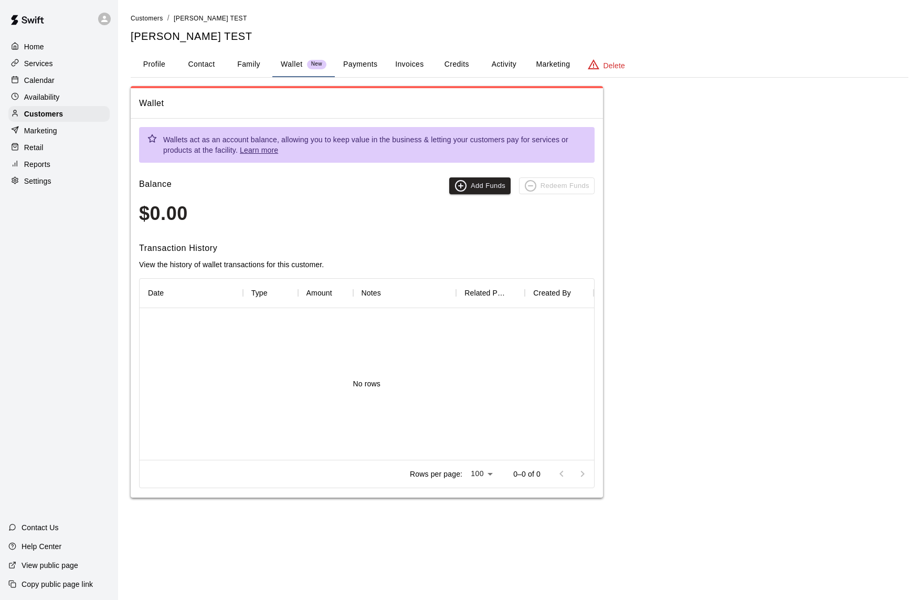
click at [568, 61] on button "Marketing" at bounding box center [553, 64] width 51 height 25
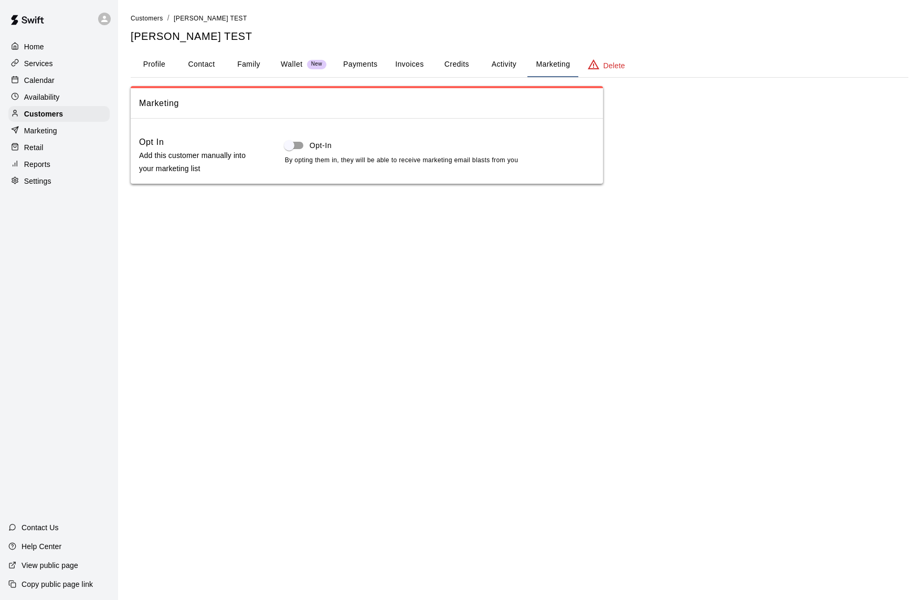
click at [596, 64] on icon "basic tabs example" at bounding box center [594, 64] width 12 height 10
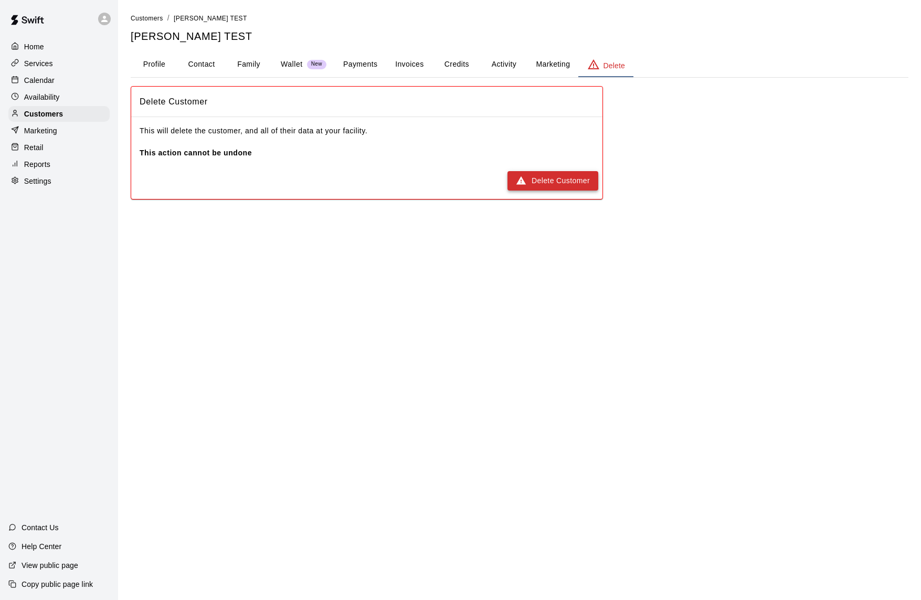
click at [561, 187] on button "Delete Customer" at bounding box center [553, 180] width 91 height 19
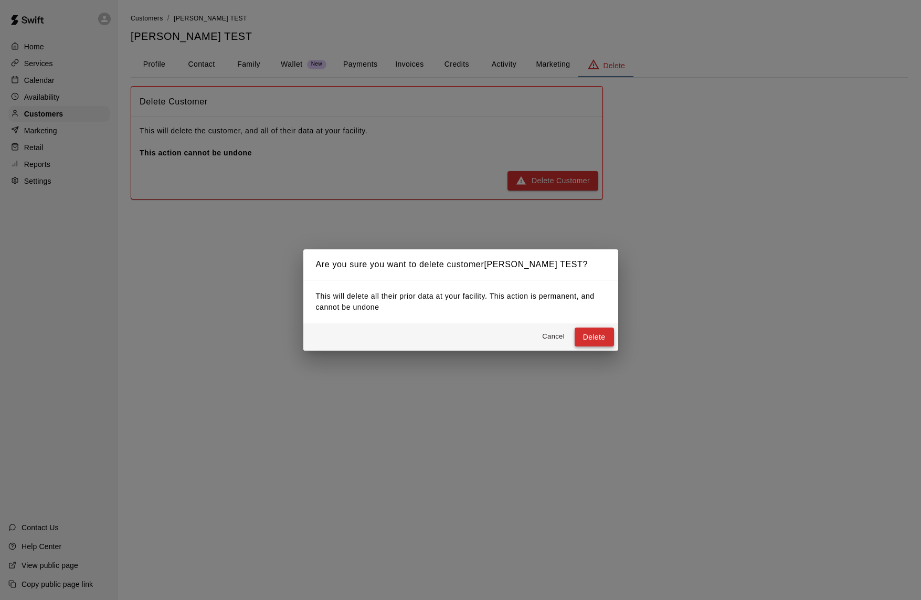
click at [594, 344] on button "Delete" at bounding box center [594, 337] width 39 height 19
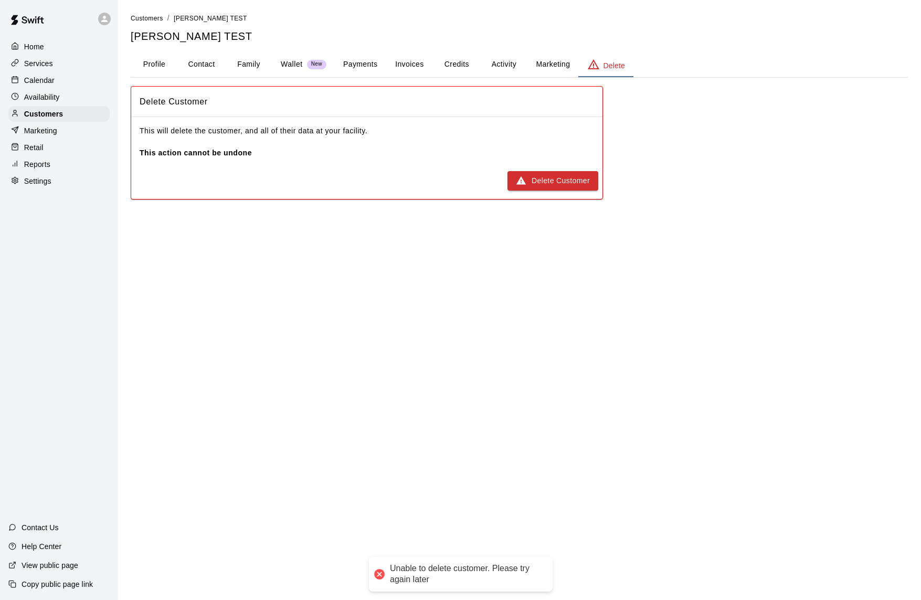
click at [41, 44] on p "Home" at bounding box center [34, 46] width 20 height 11
